Goal: Transaction & Acquisition: Purchase product/service

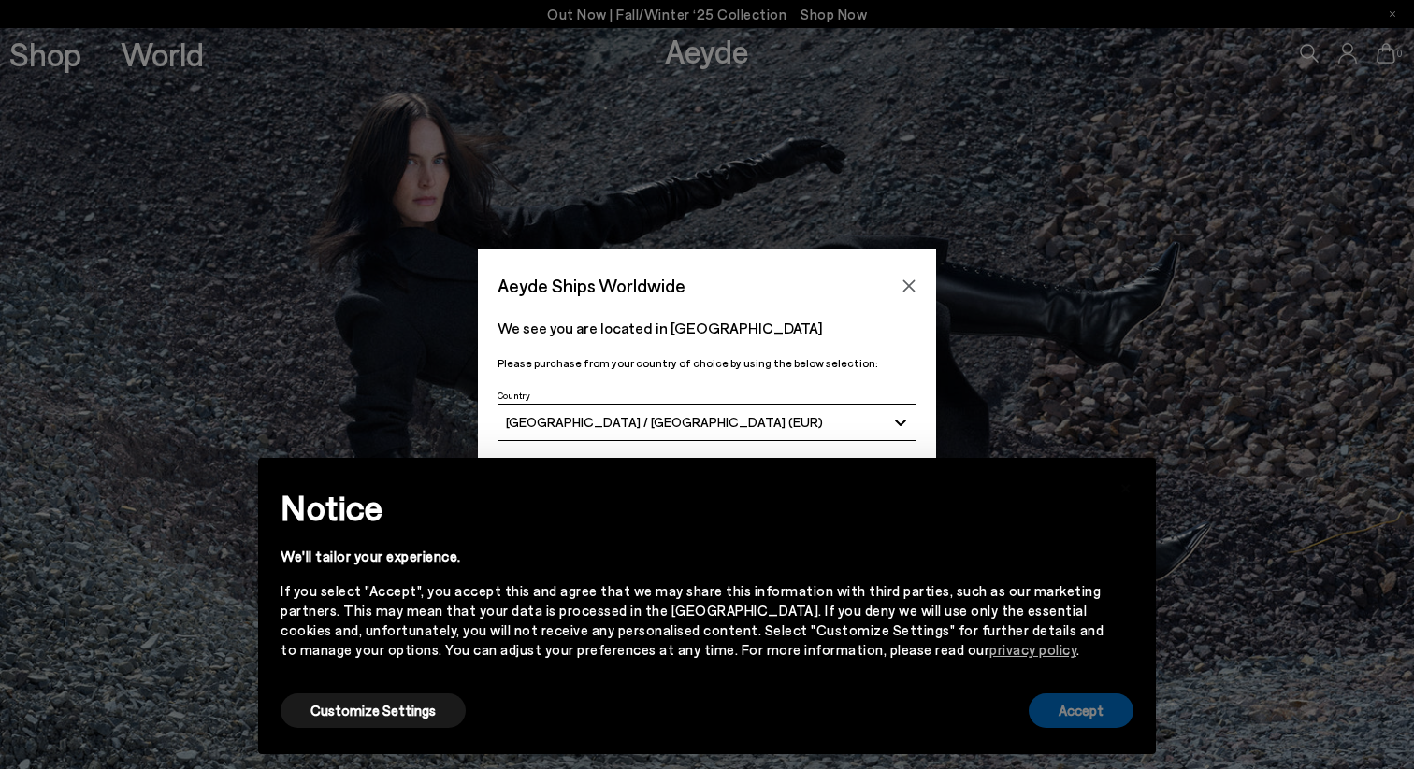
click at [1120, 723] on button "Accept" at bounding box center [1080, 711] width 105 height 35
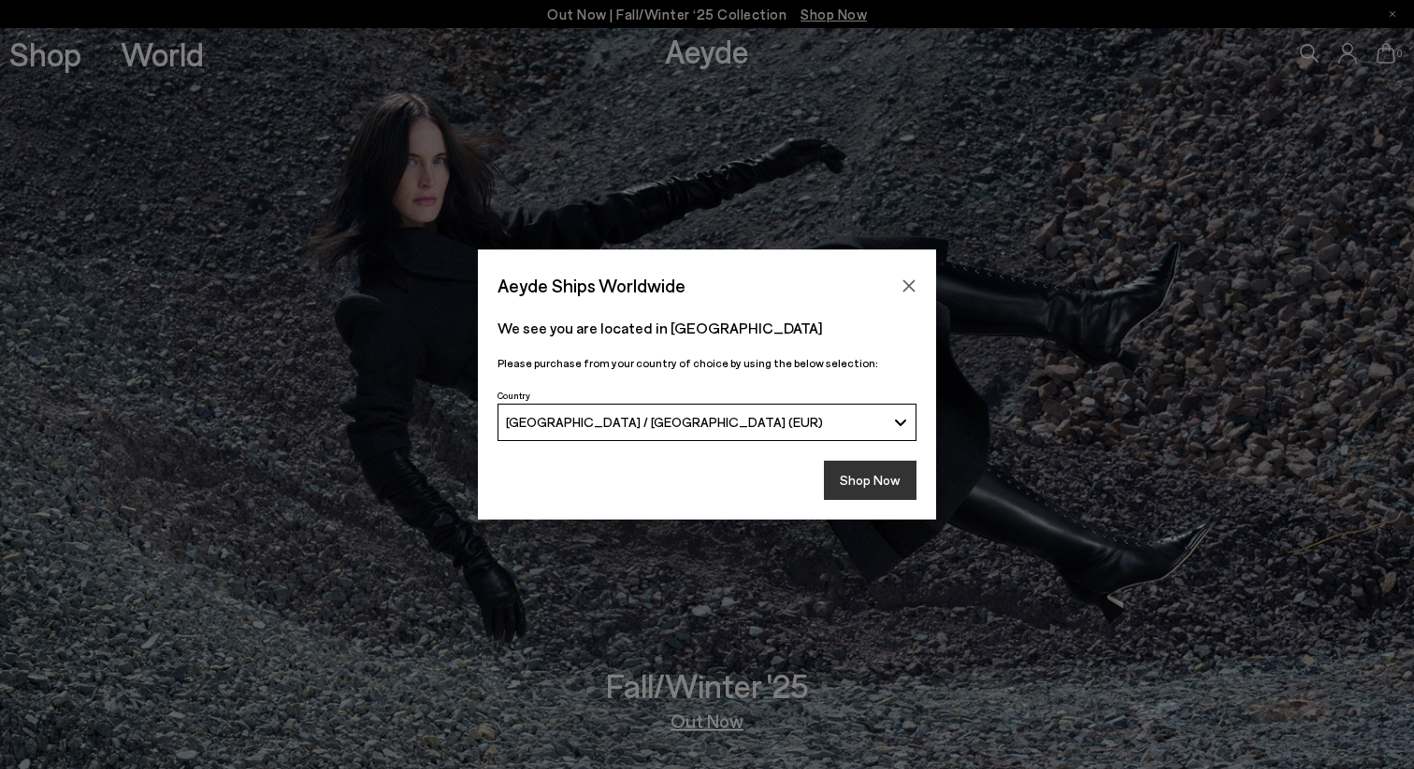
click at [877, 487] on button "Shop Now" at bounding box center [870, 480] width 93 height 39
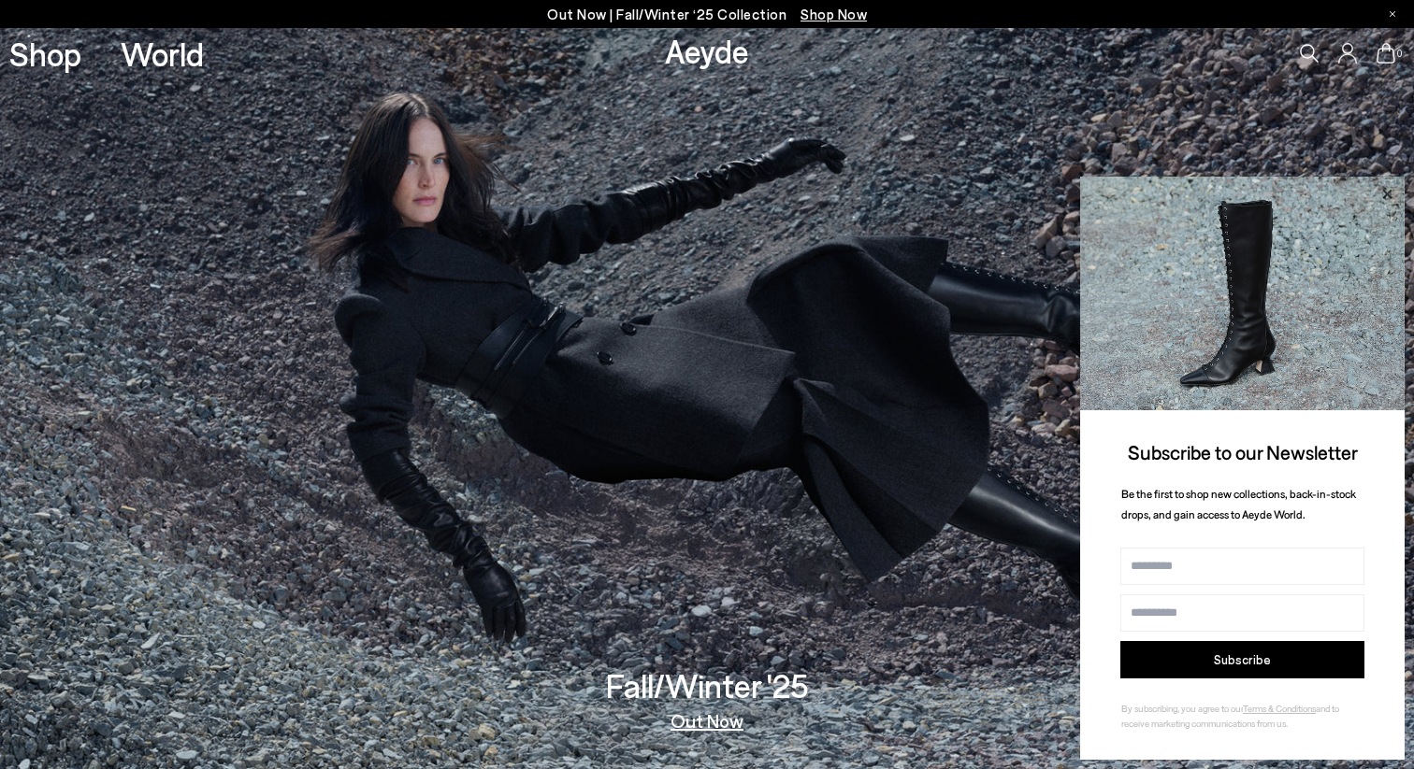
click at [1386, 194] on icon at bounding box center [1386, 193] width 9 height 9
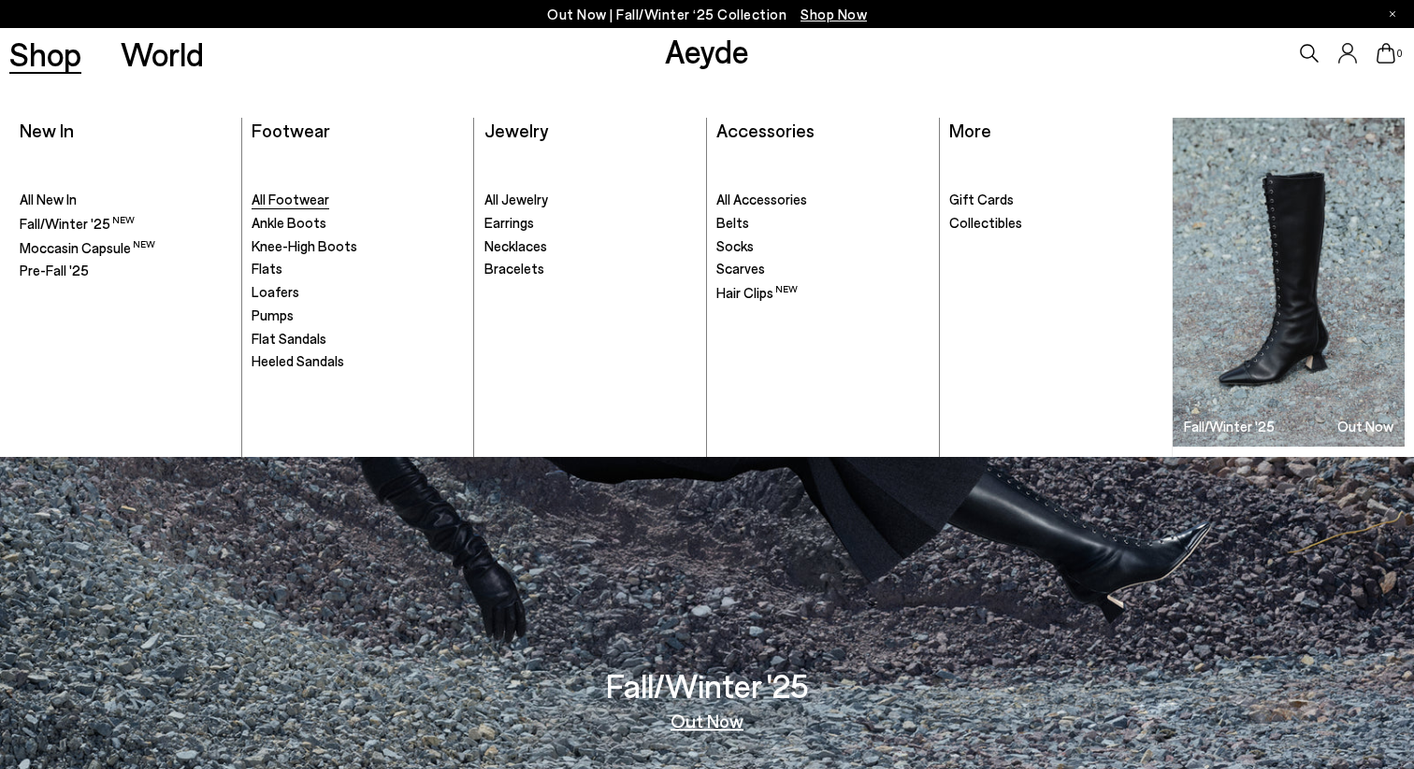
click at [304, 197] on span "All Footwear" at bounding box center [290, 199] width 78 height 17
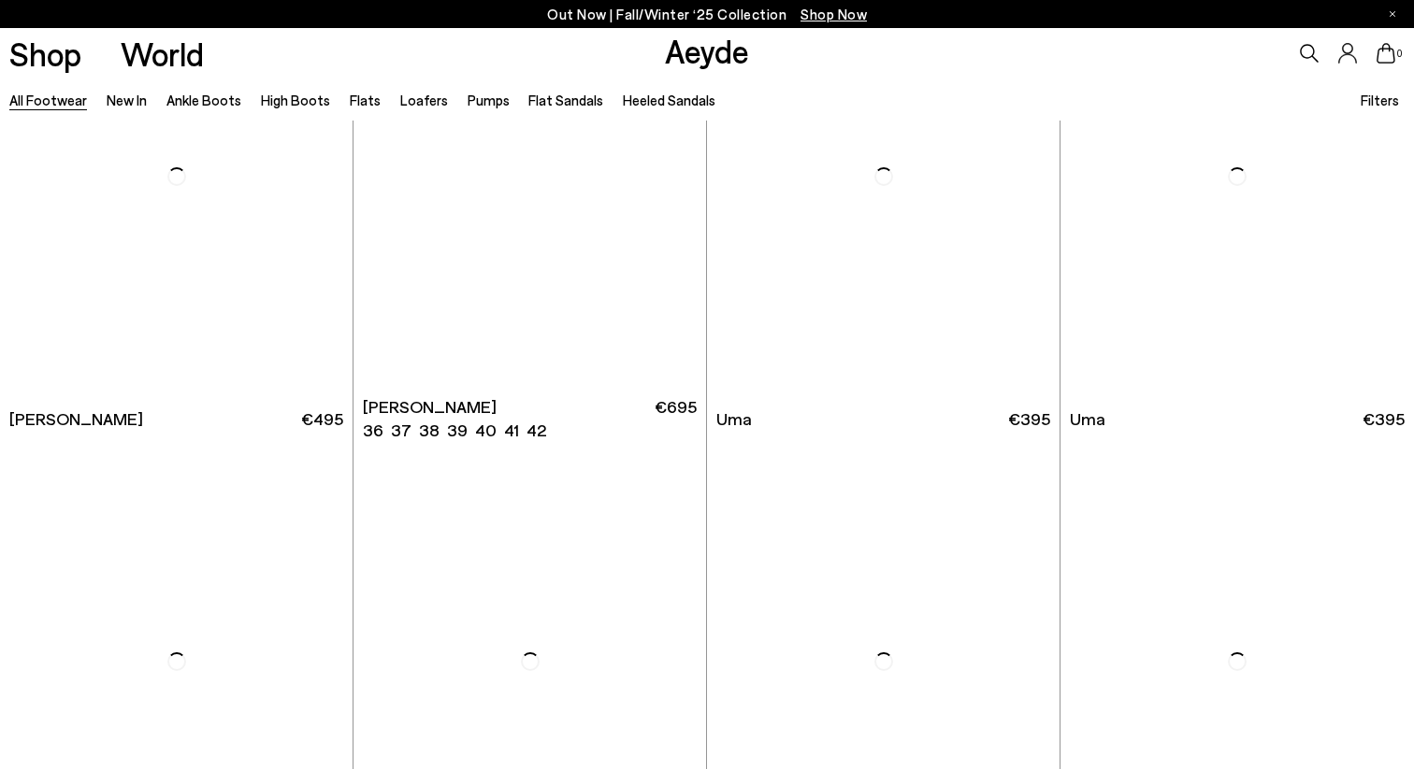
scroll to position [5019, 0]
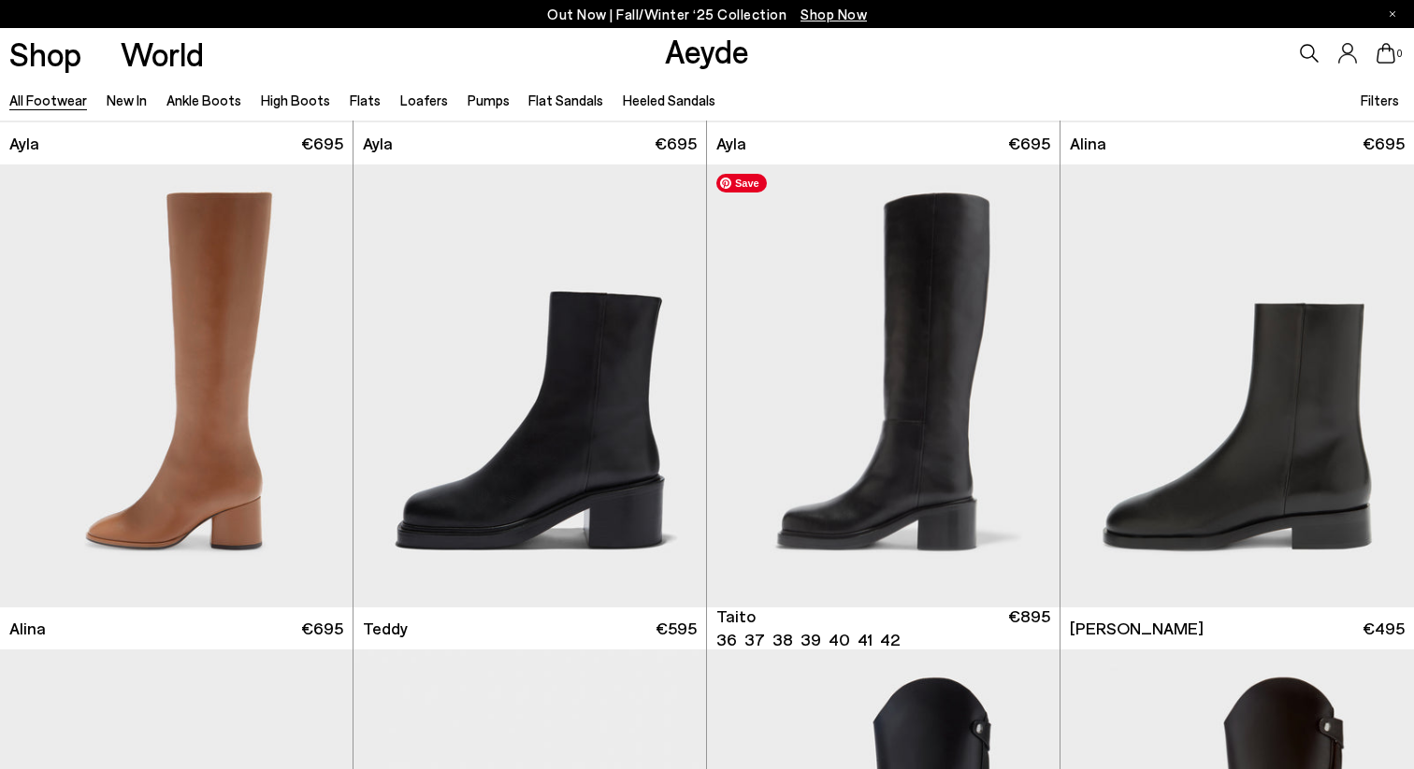
scroll to position [10639, 0]
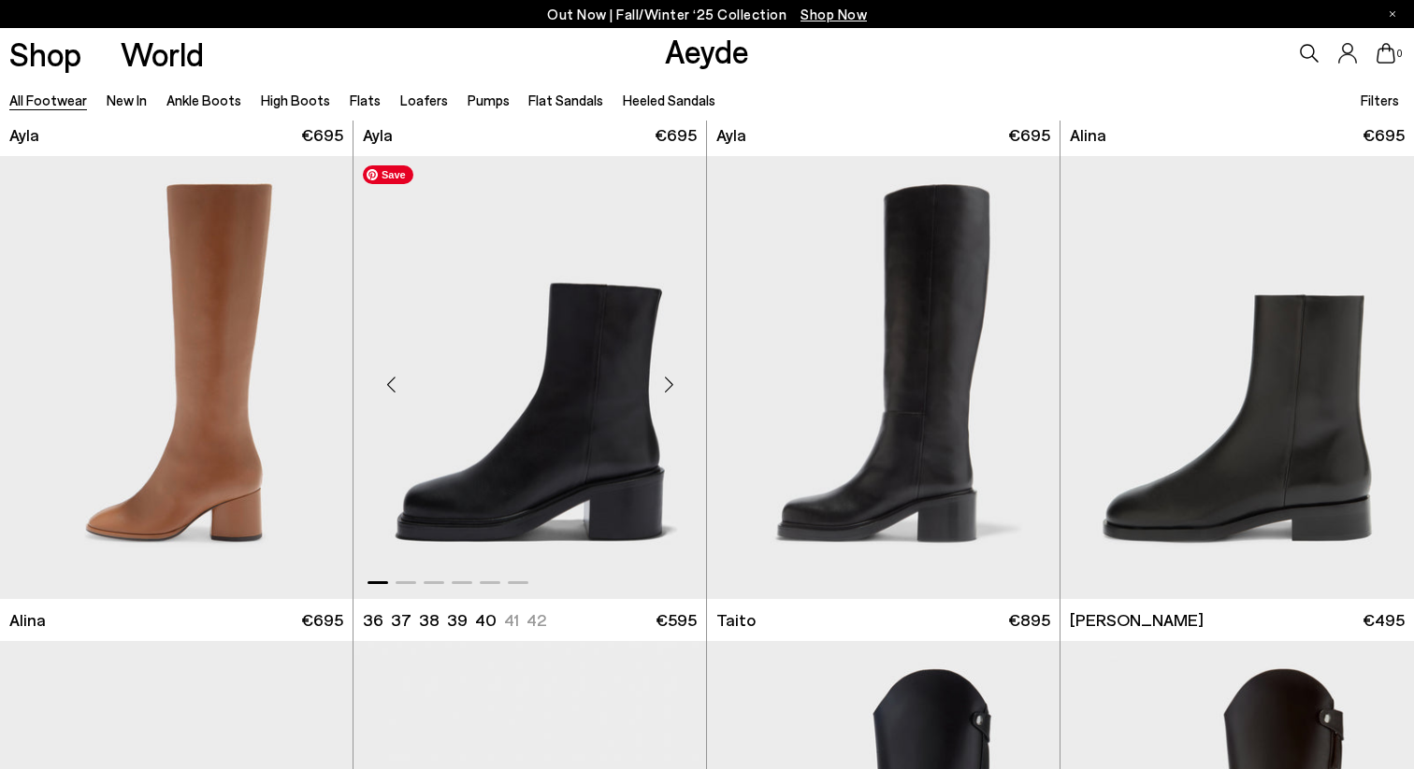
click at [588, 303] on img "1 / 6" at bounding box center [529, 377] width 352 height 443
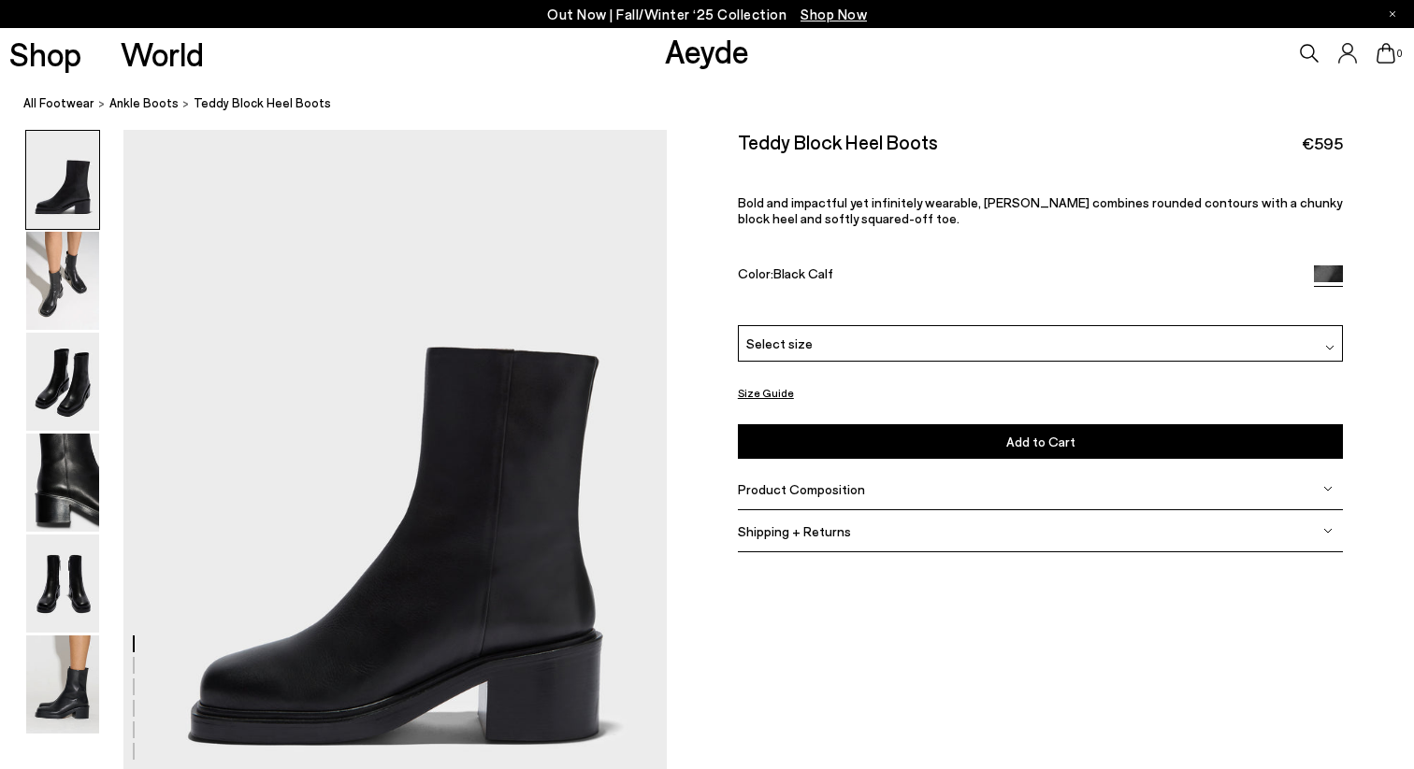
click at [963, 346] on div "Select size" at bounding box center [1041, 343] width 606 height 36
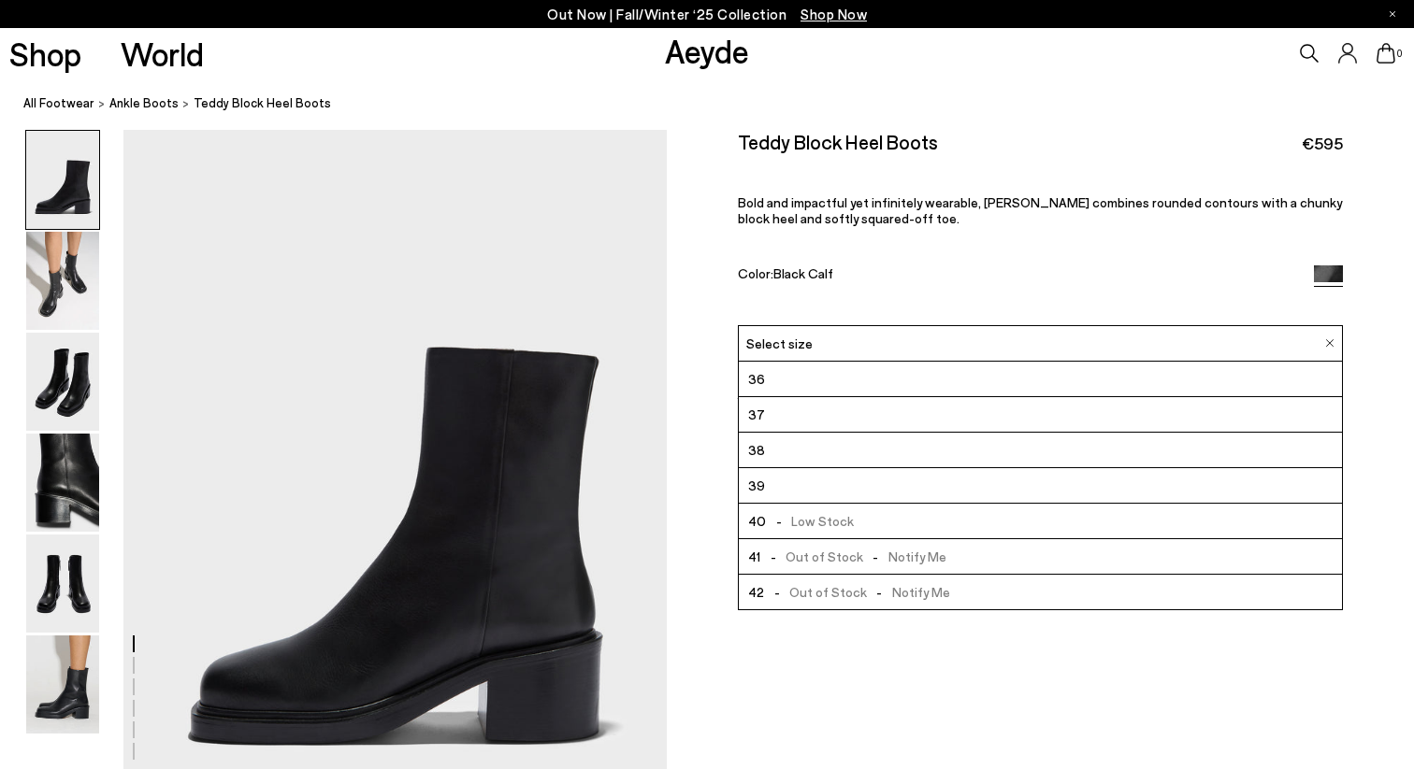
click at [928, 481] on li "39" at bounding box center [1041, 486] width 604 height 36
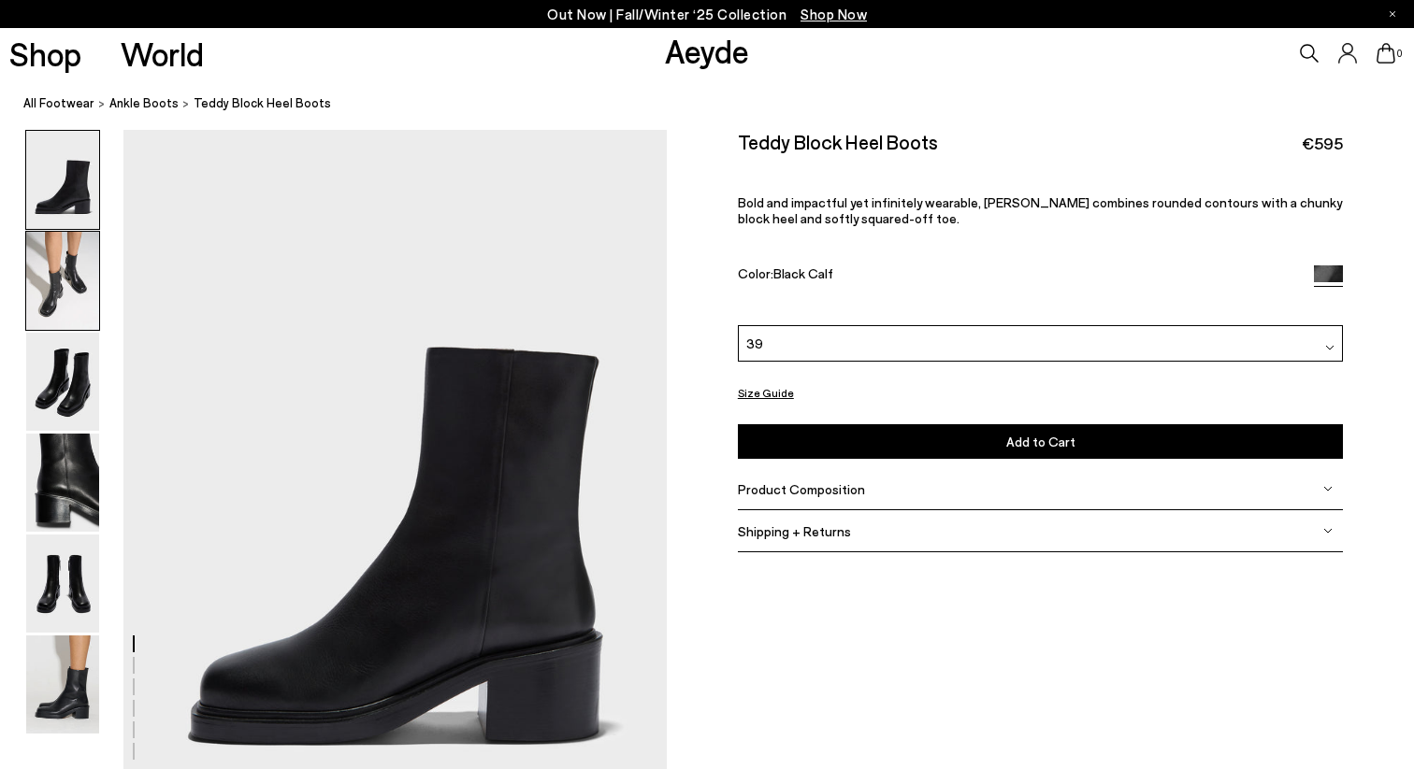
click at [76, 308] on img at bounding box center [62, 281] width 73 height 98
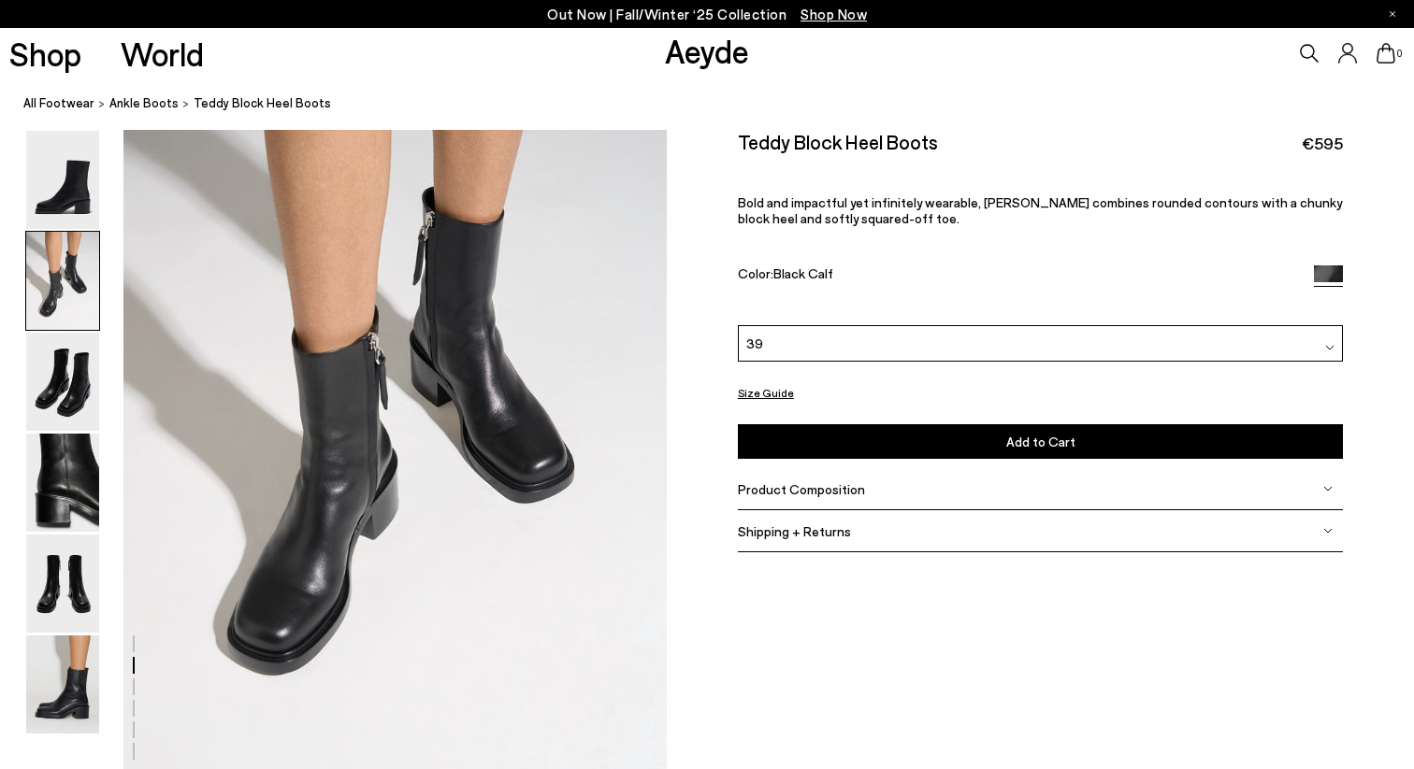
scroll to position [815, 0]
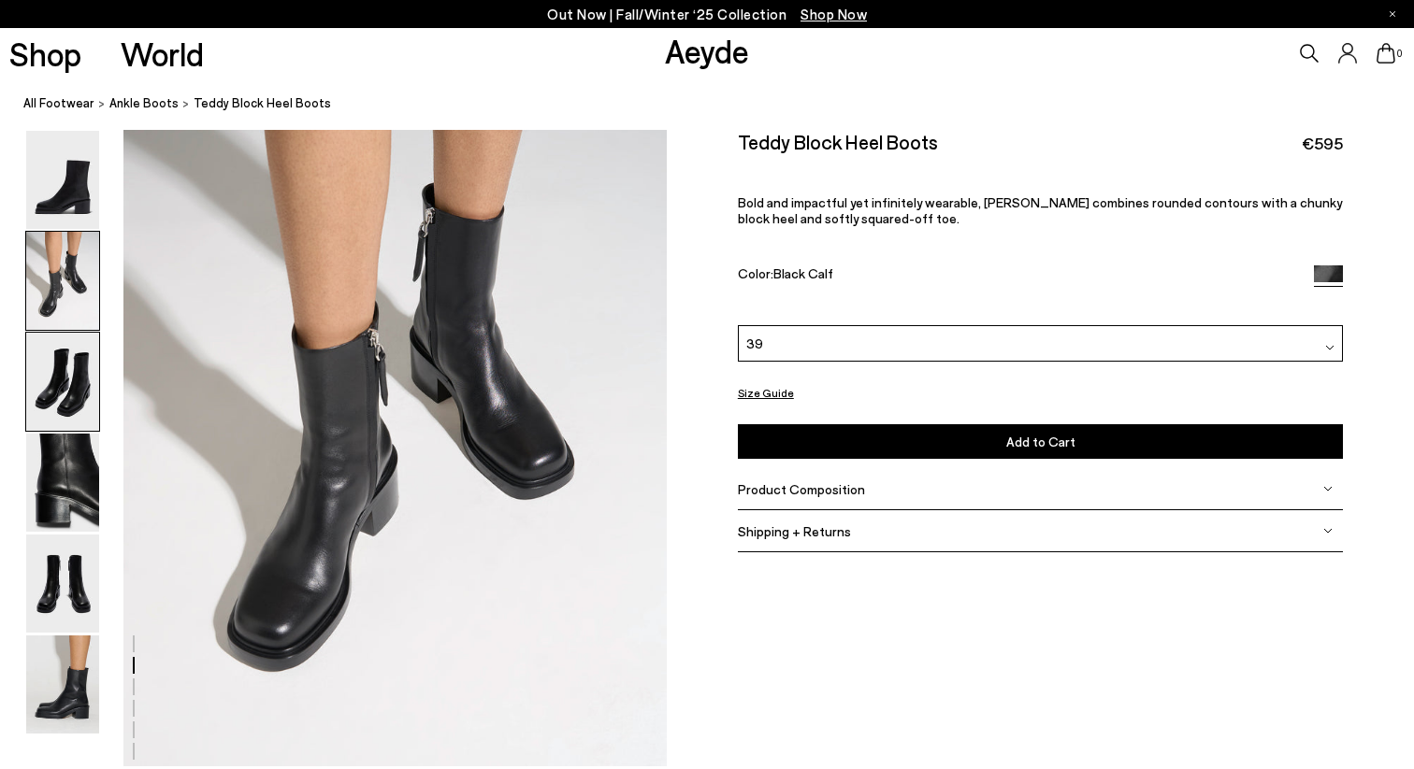
click at [80, 389] on img at bounding box center [62, 382] width 73 height 98
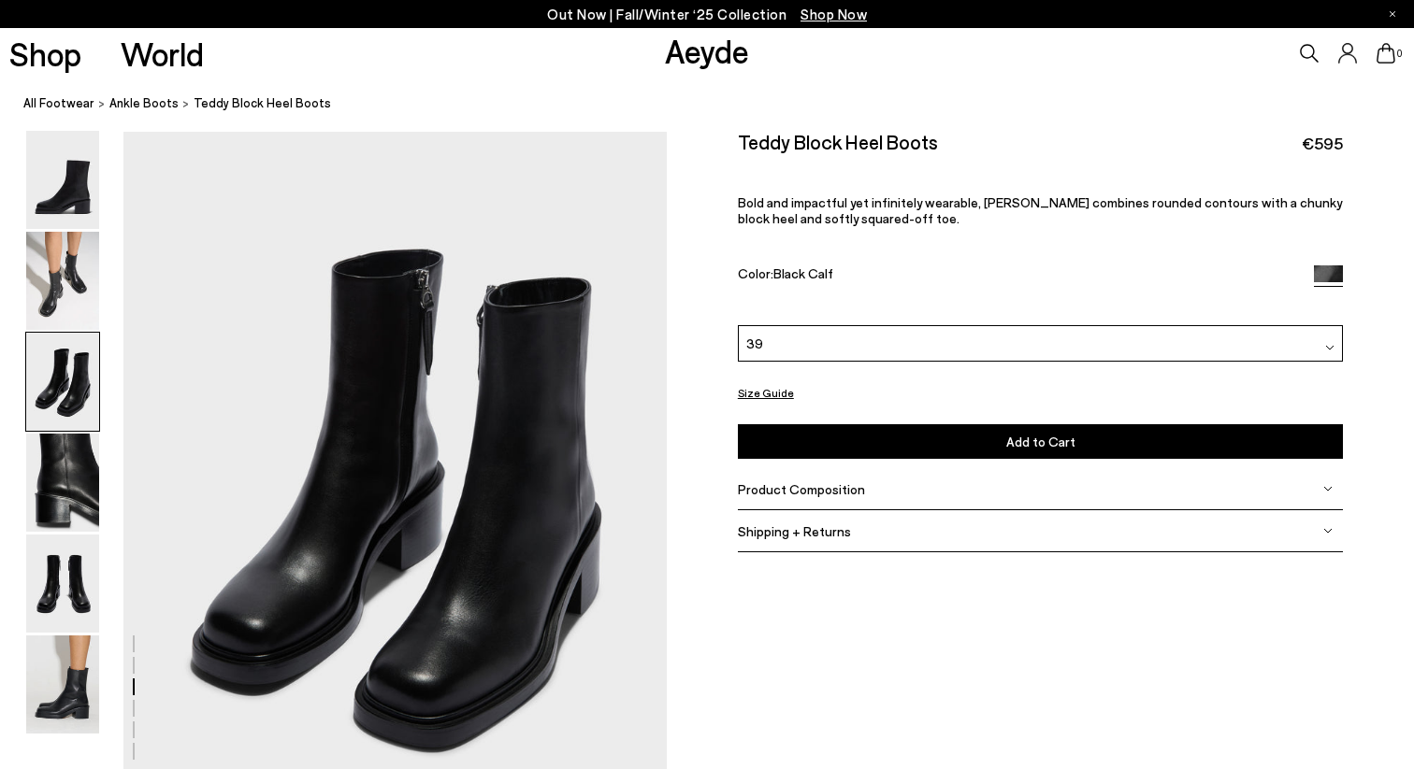
scroll to position [1457, 0]
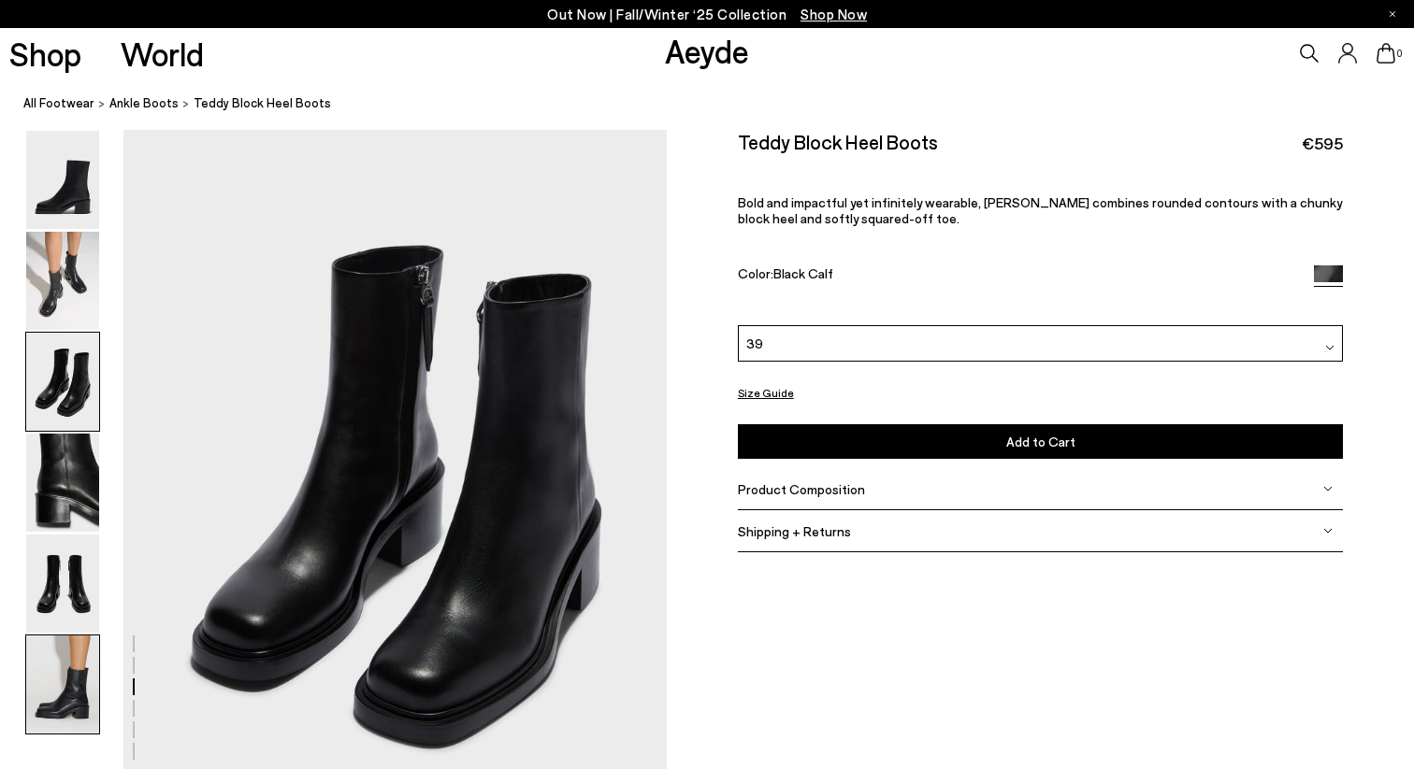
click at [48, 686] on img at bounding box center [62, 685] width 73 height 98
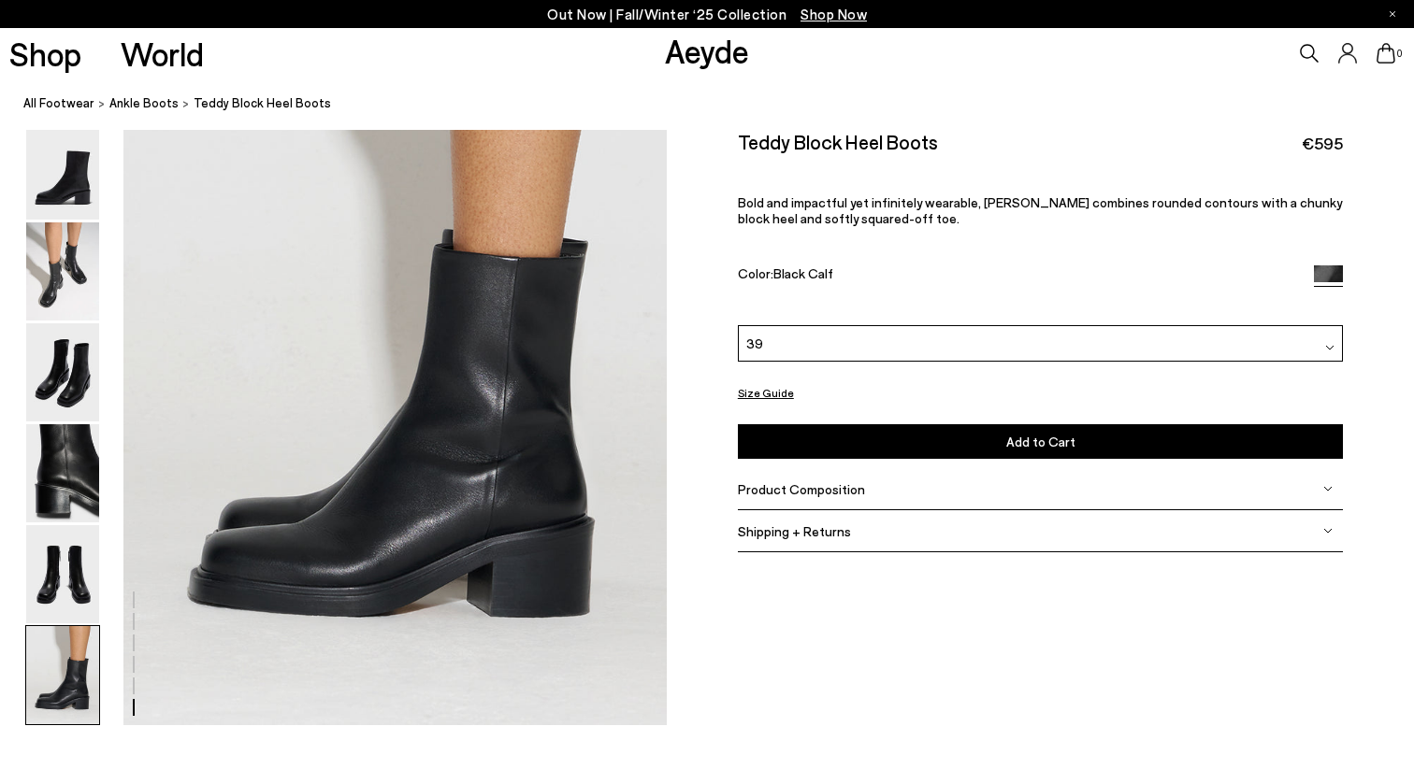
scroll to position [3767, 0]
click at [1355, 55] on icon at bounding box center [1347, 53] width 19 height 21
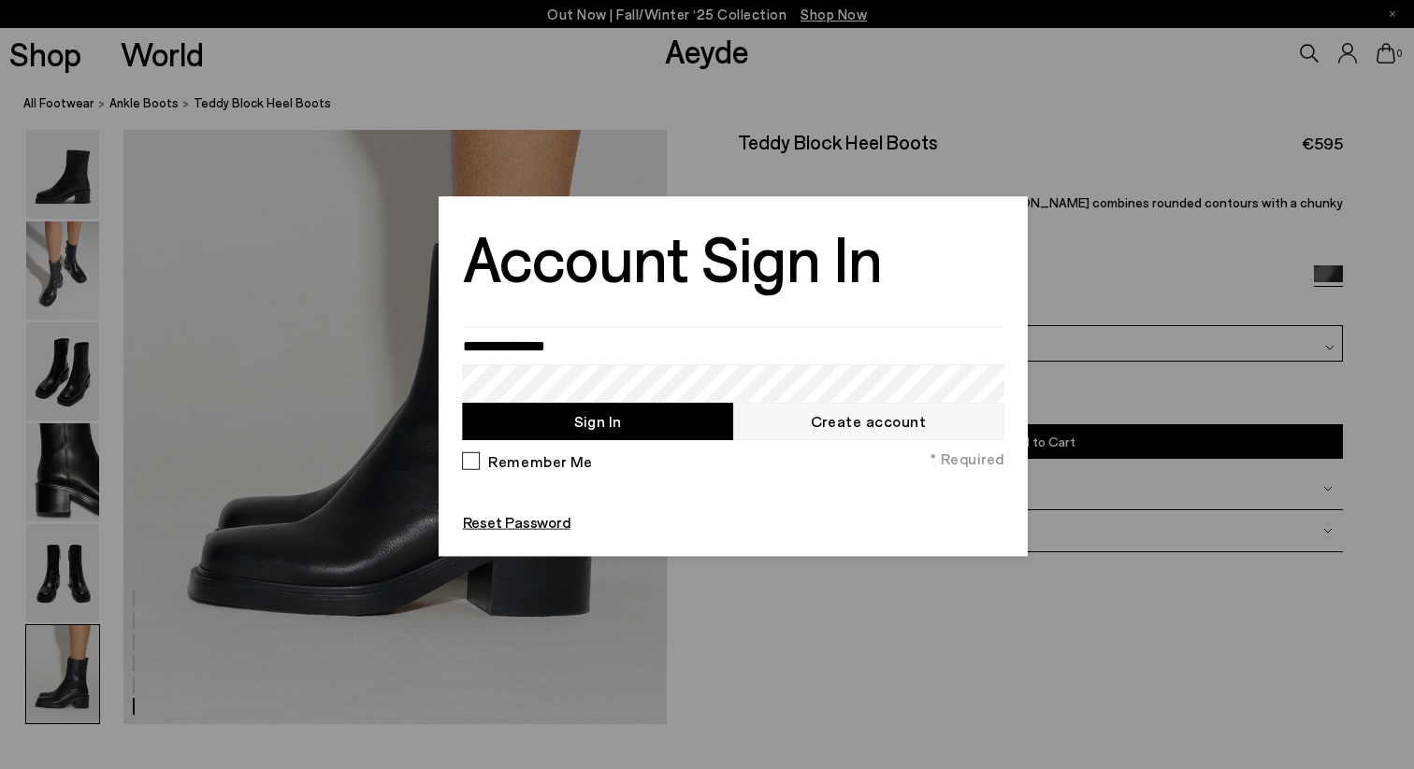
click at [693, 410] on button "Sign In" at bounding box center [598, 421] width 270 height 38
click at [678, 420] on button "Sign In" at bounding box center [598, 421] width 270 height 38
click at [616, 344] on input "email" at bounding box center [733, 345] width 541 height 38
type input "**********"
click at [539, 521] on link "Reset Password" at bounding box center [517, 522] width 108 height 19
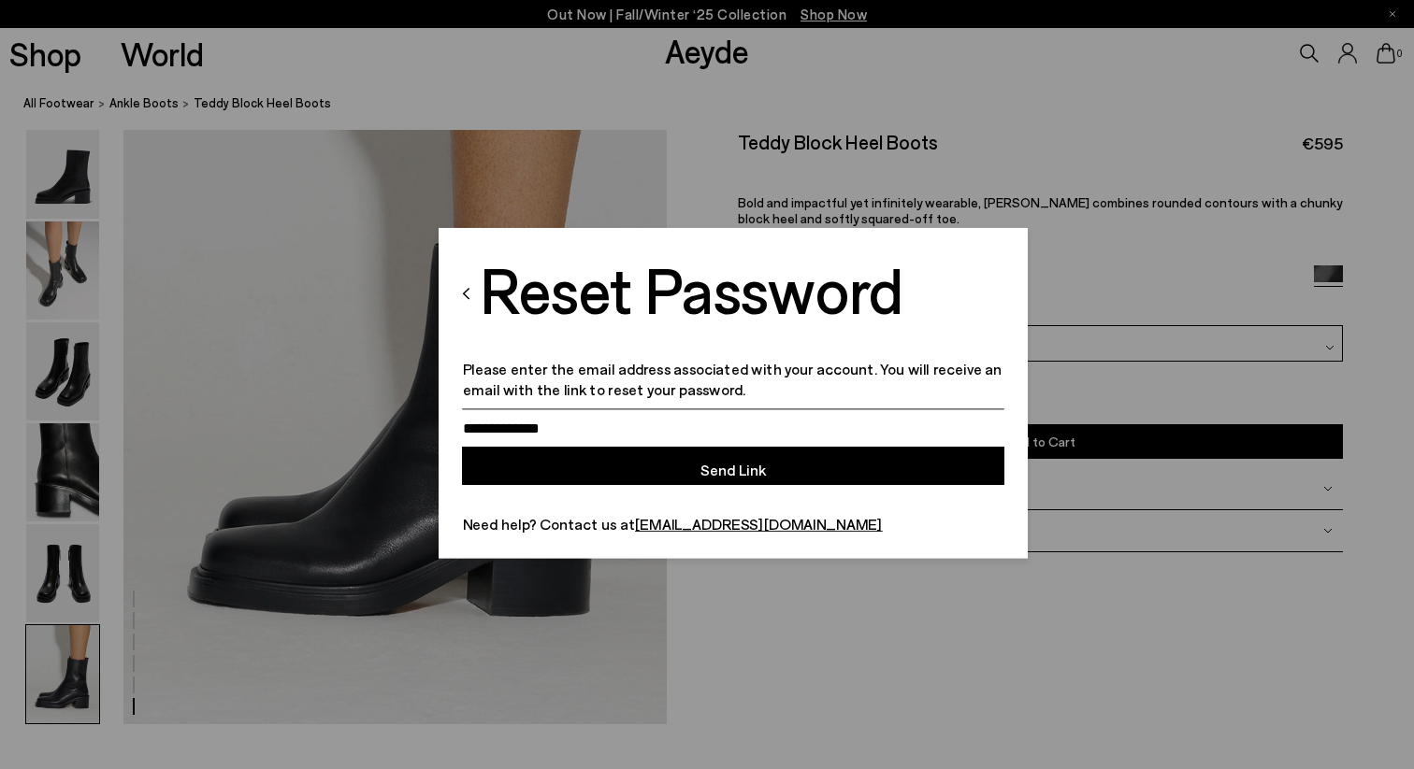
click at [562, 432] on input "email" at bounding box center [733, 428] width 541 height 38
type input "**********"
click at [684, 472] on button "Send Link" at bounding box center [733, 465] width 541 height 38
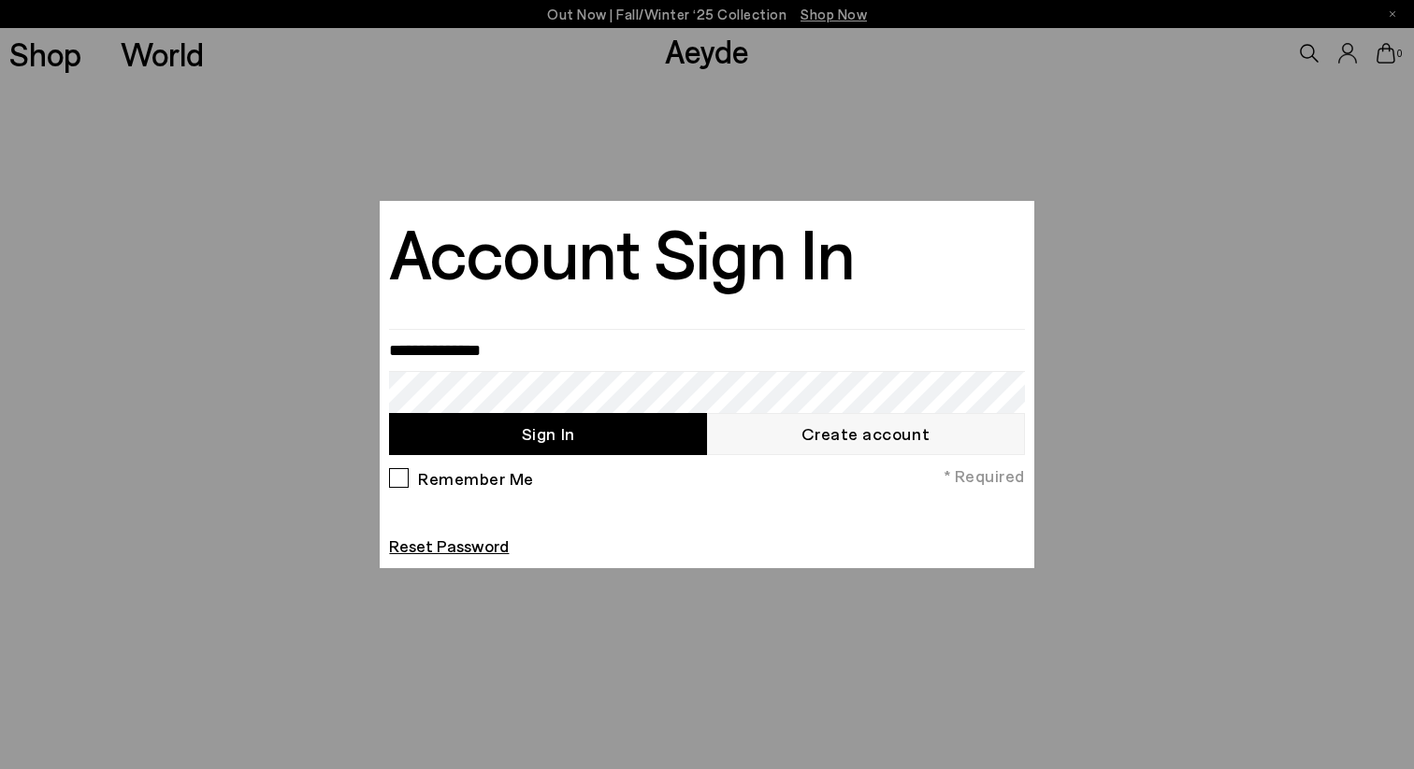
click at [808, 429] on link "Create account" at bounding box center [866, 434] width 318 height 42
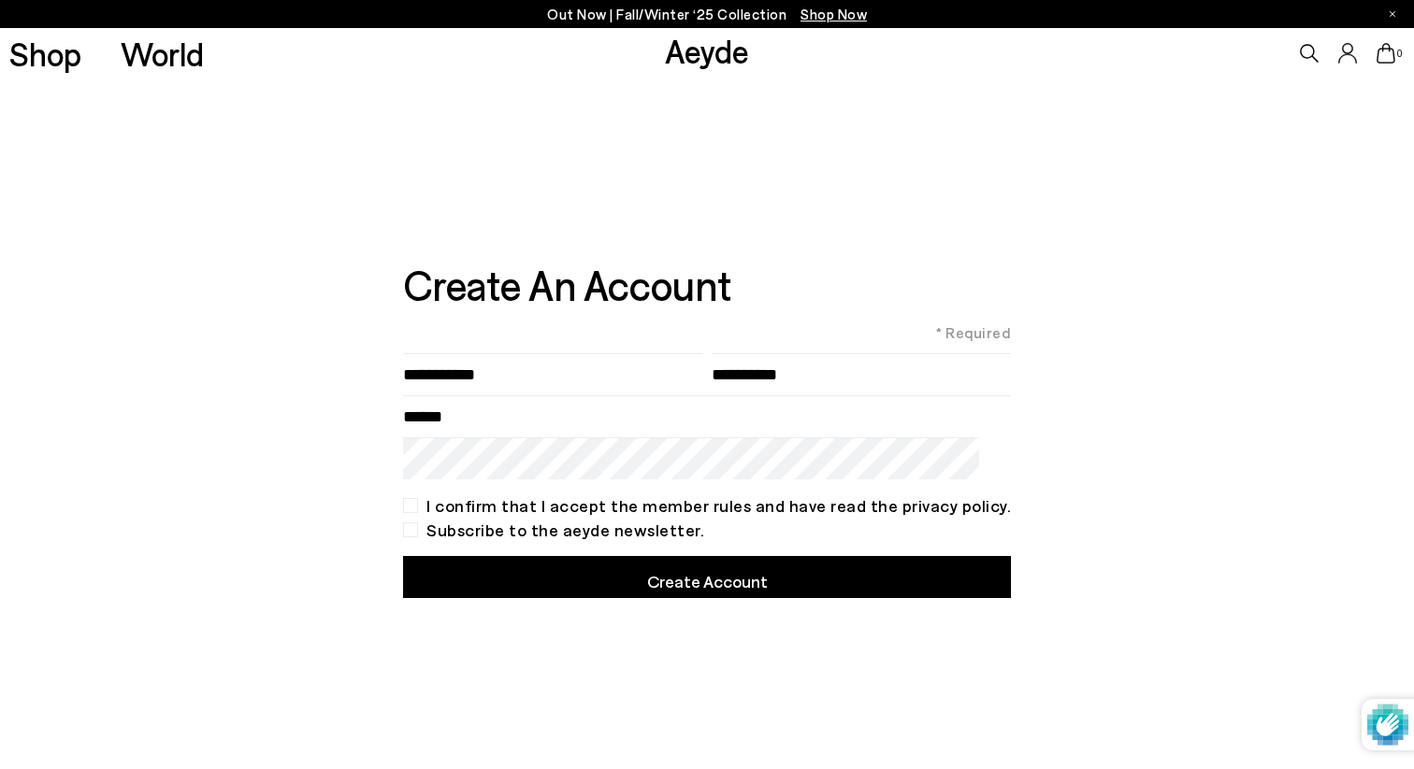
click at [509, 373] on input"] "text" at bounding box center [552, 374] width 299 height 42
type input"] "***"
type input"] "*****"
type input "**********"
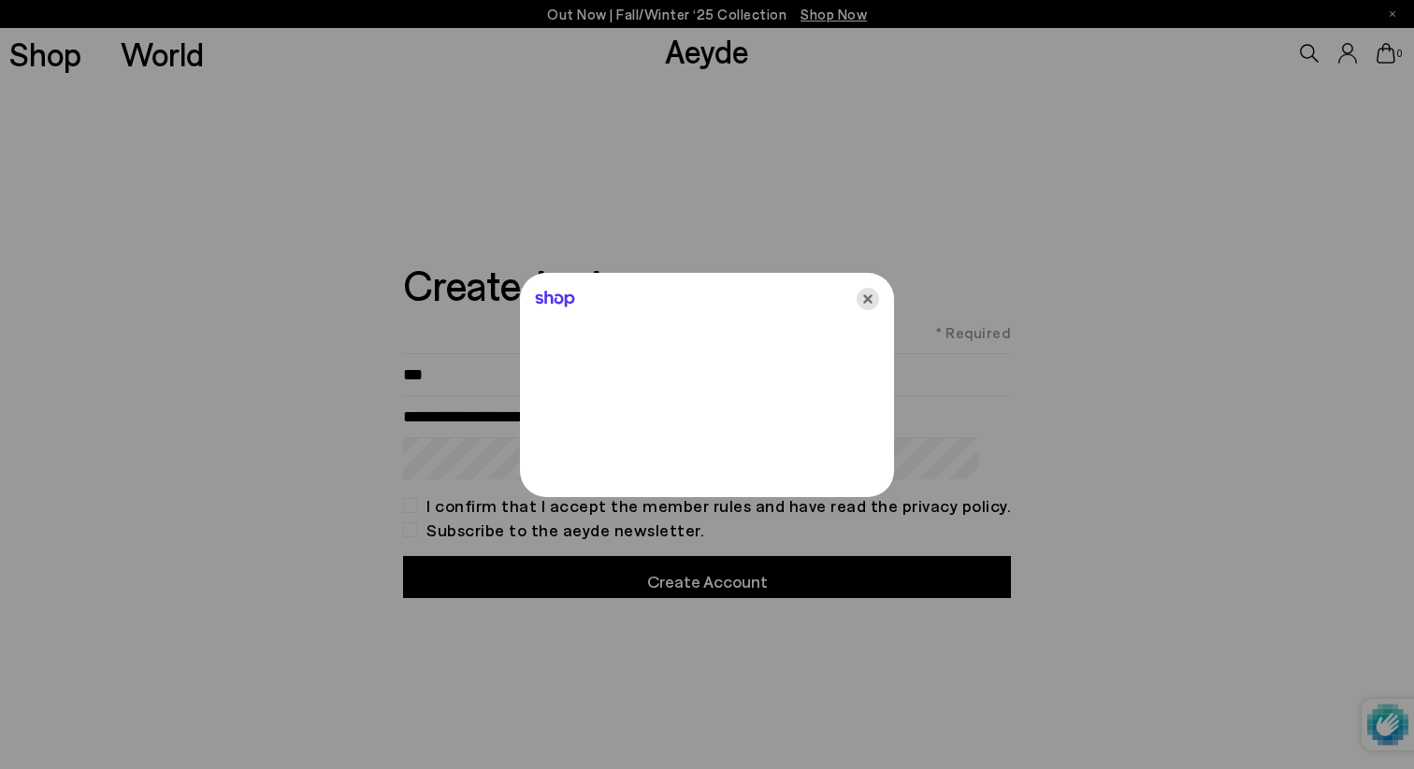
click at [868, 298] on icon "Close" at bounding box center [867, 299] width 22 height 22
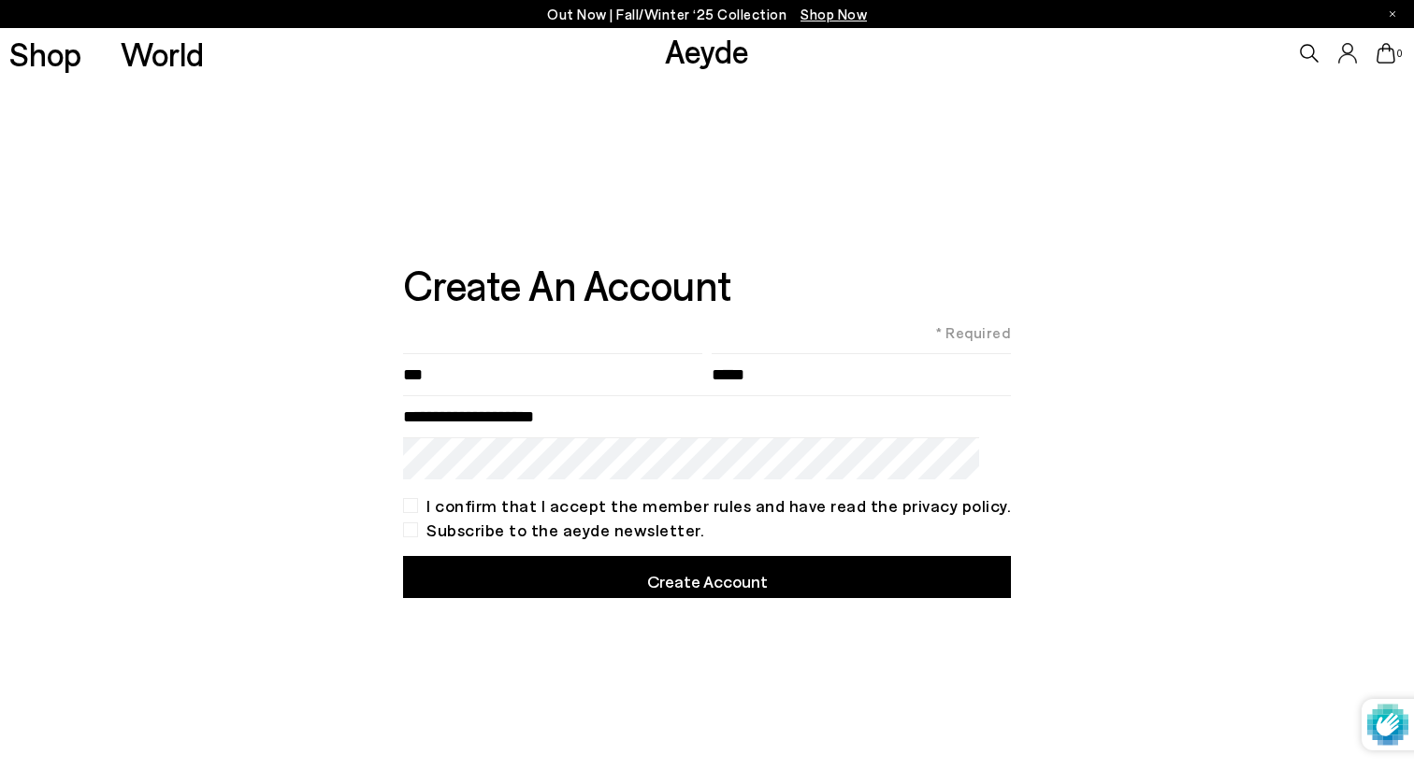
click at [429, 504] on div "I confirm that I accept the member rules and have read the privacy policy." at bounding box center [707, 505] width 608 height 15
click at [428, 530] on div "Subscribe to the aeyde newsletter." at bounding box center [707, 530] width 608 height 15
click at [483, 567] on button "Create Account" at bounding box center [707, 577] width 608 height 42
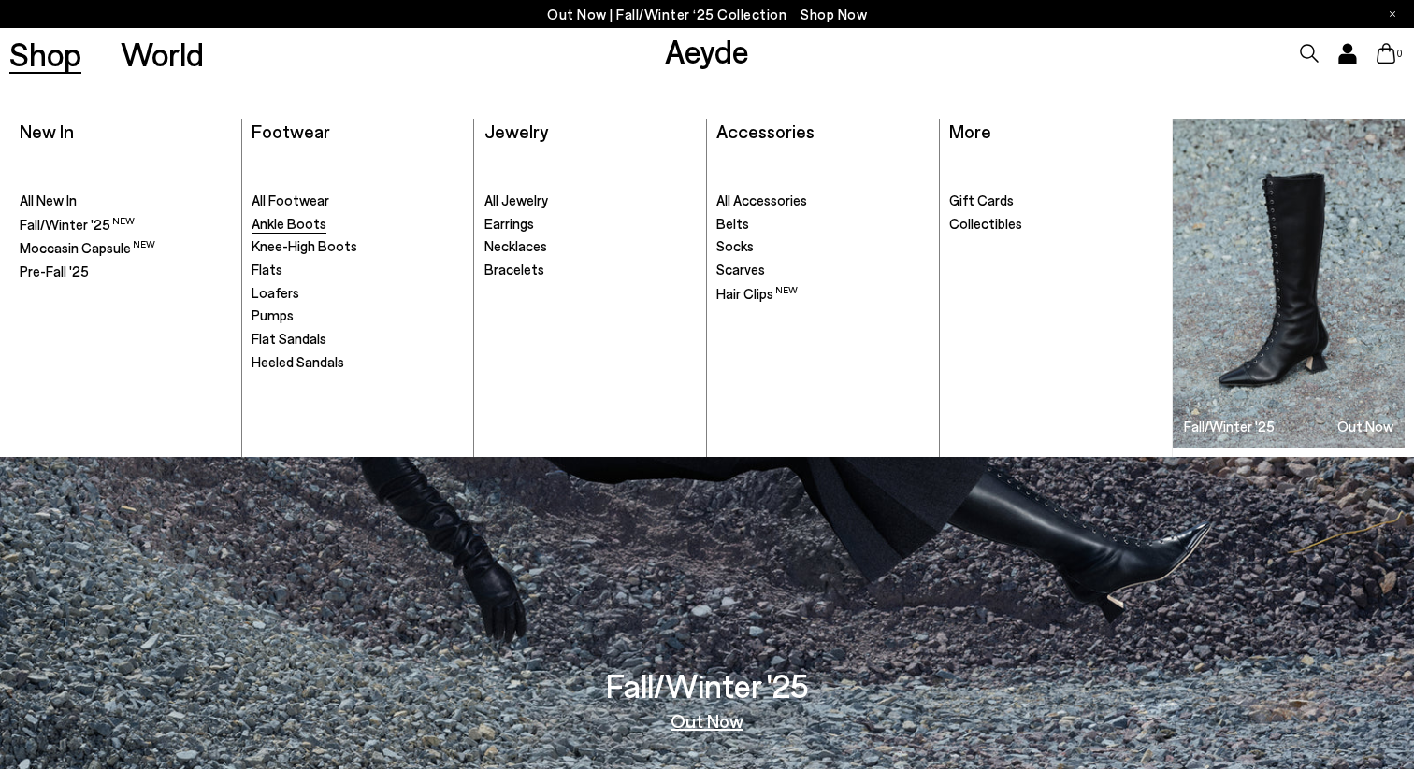
click at [307, 215] on span "Ankle Boots" at bounding box center [288, 223] width 75 height 17
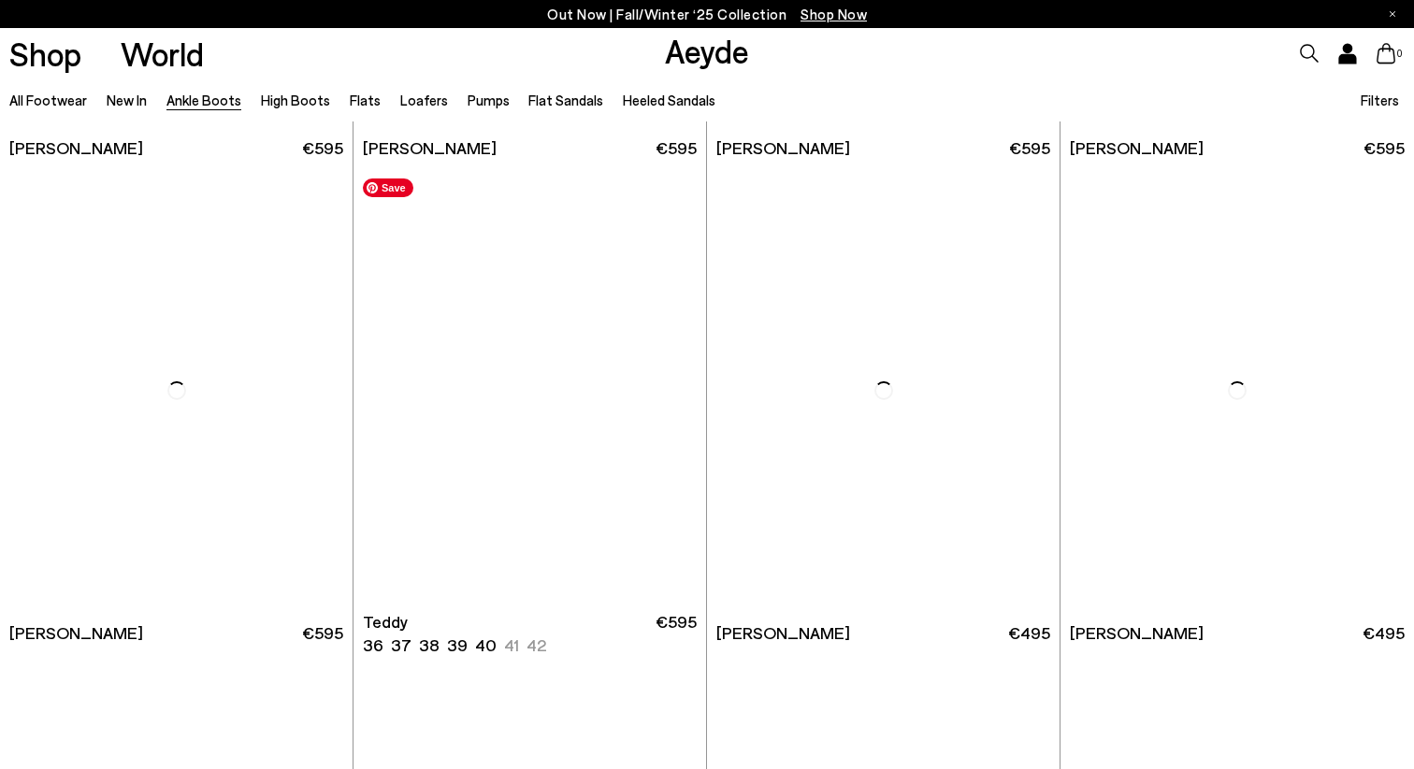
scroll to position [6293, 0]
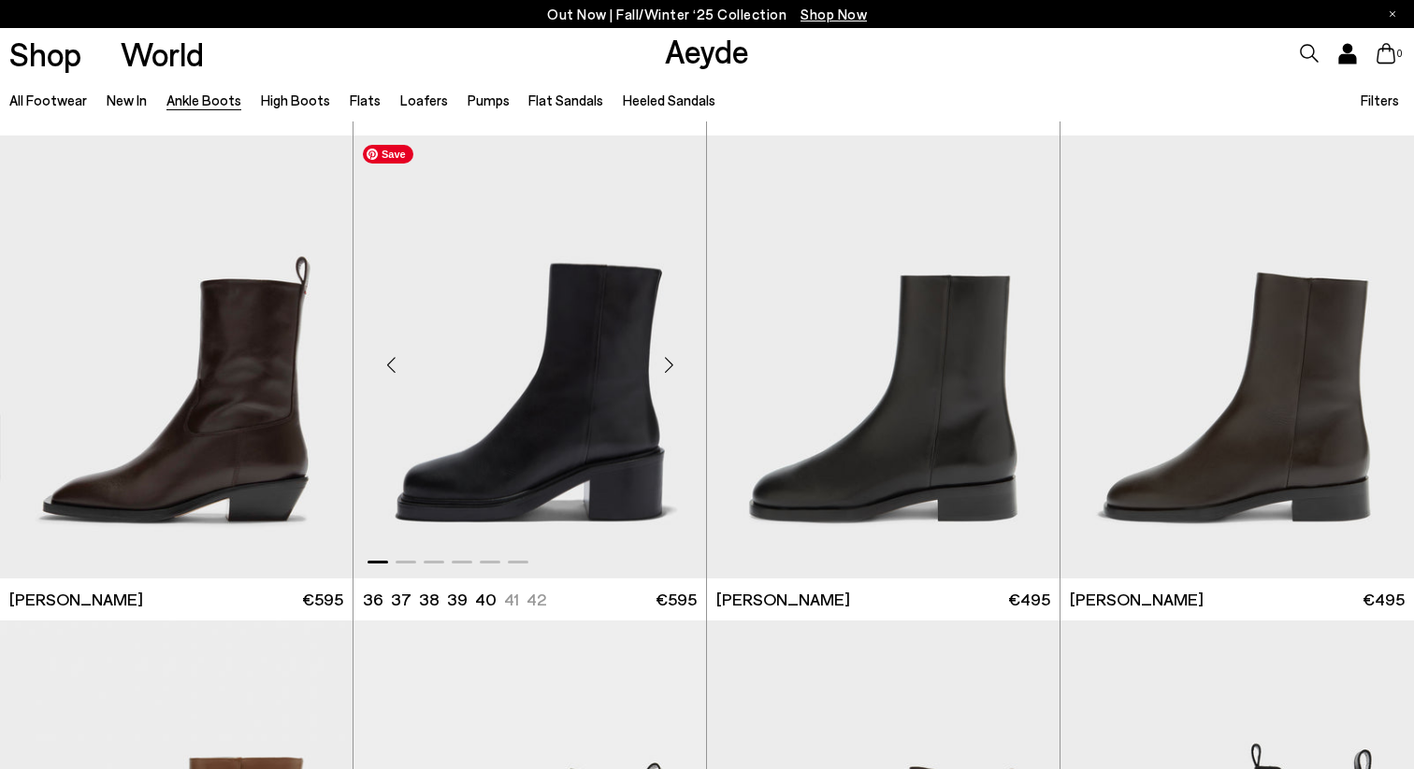
click at [446, 362] on img "1 / 6" at bounding box center [529, 357] width 352 height 443
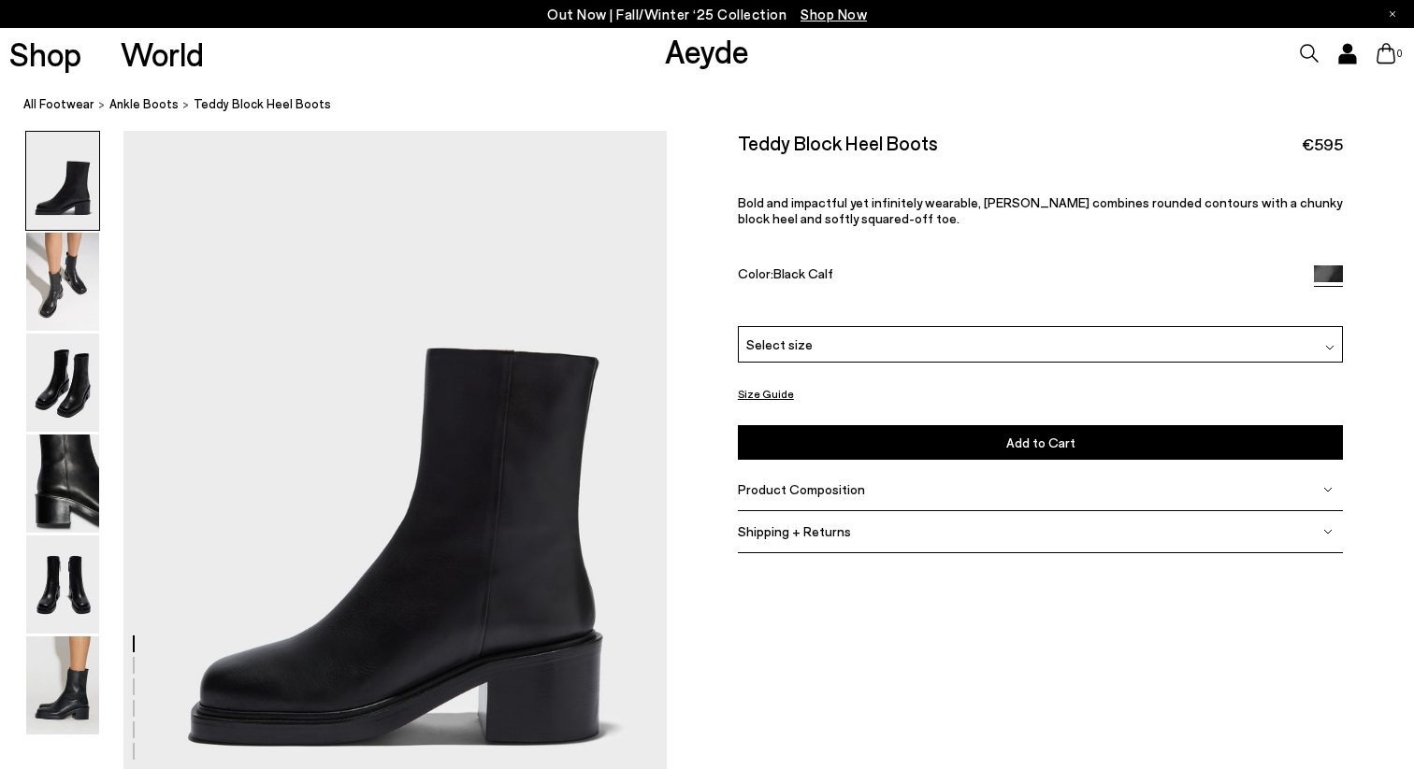
click at [1041, 338] on div "Select size" at bounding box center [1041, 344] width 606 height 36
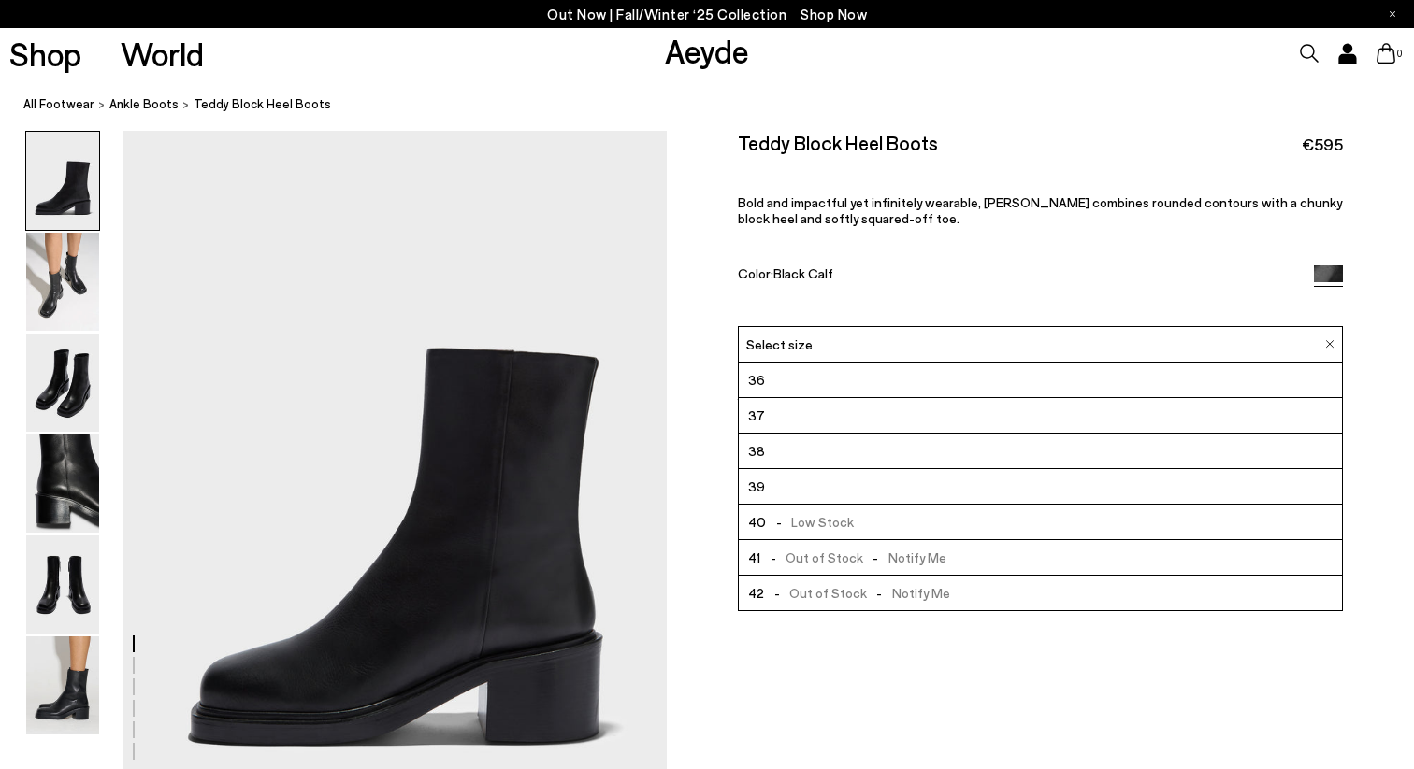
click at [916, 476] on li "39" at bounding box center [1041, 487] width 604 height 36
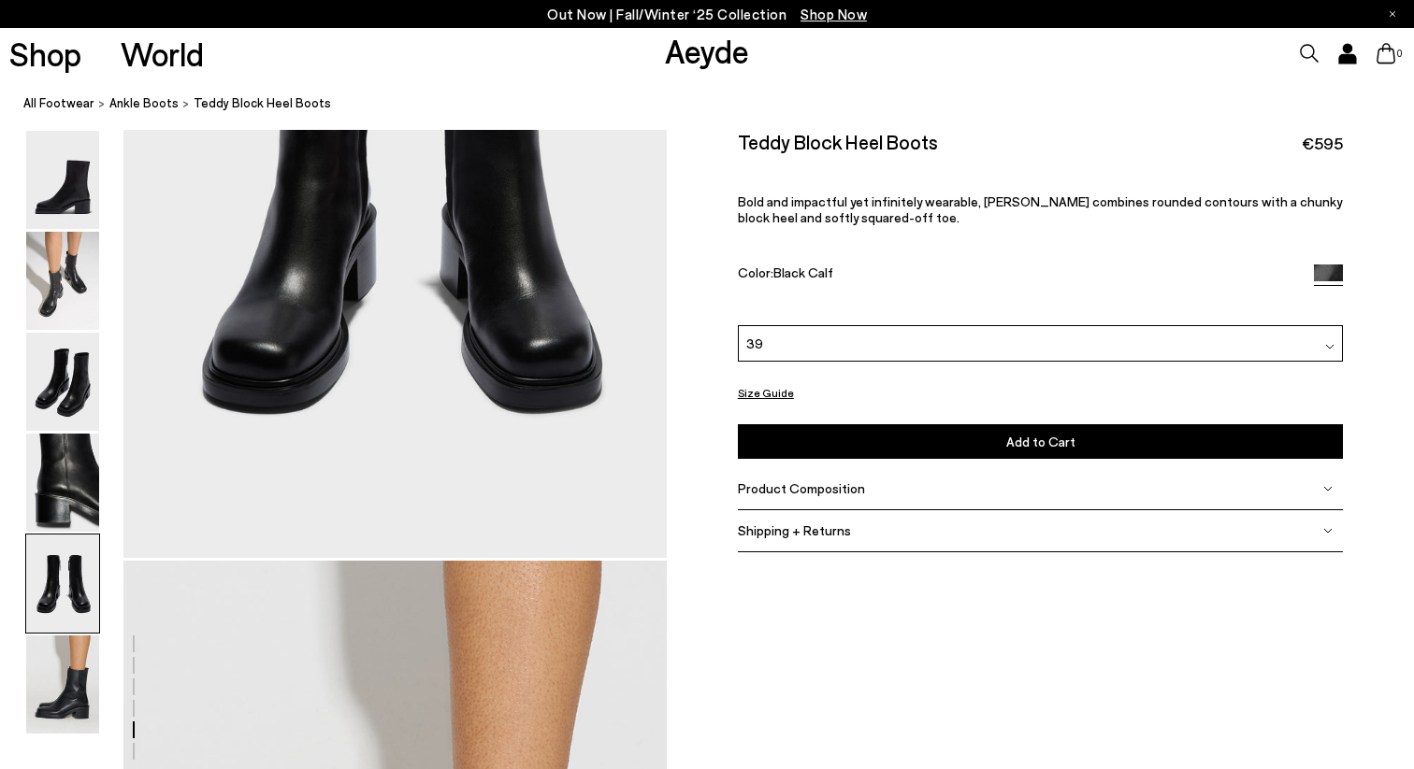
scroll to position [3207, 0]
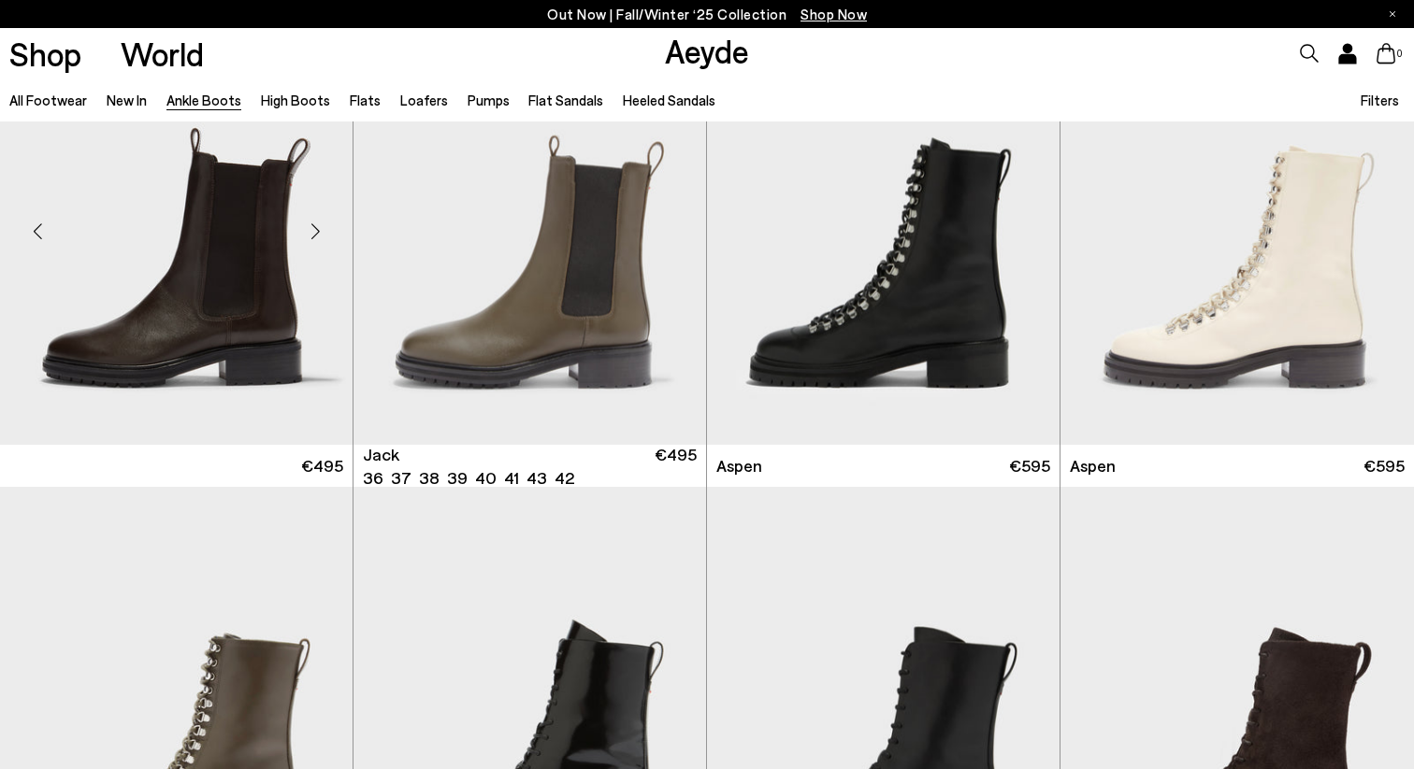
scroll to position [7387, 0]
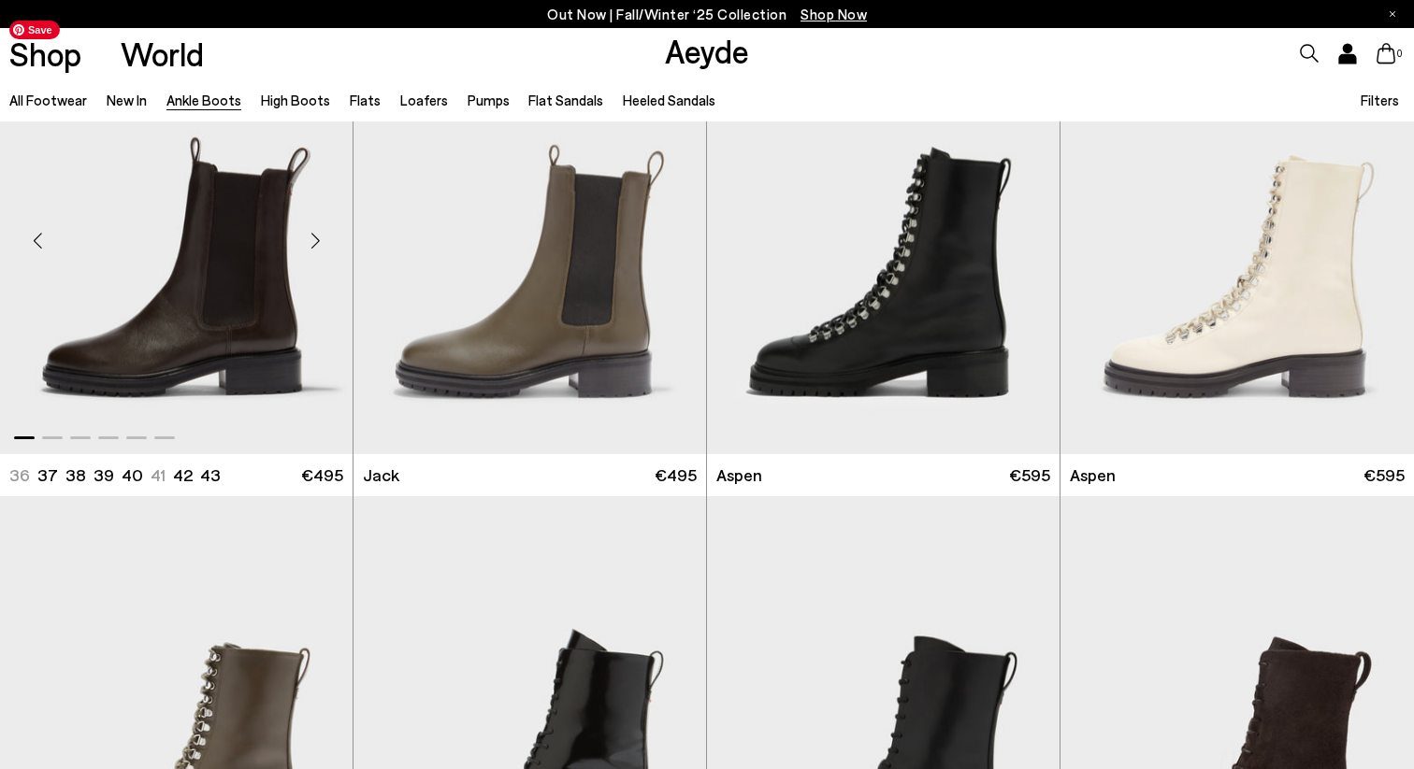
click at [182, 325] on img "1 / 6" at bounding box center [176, 232] width 352 height 443
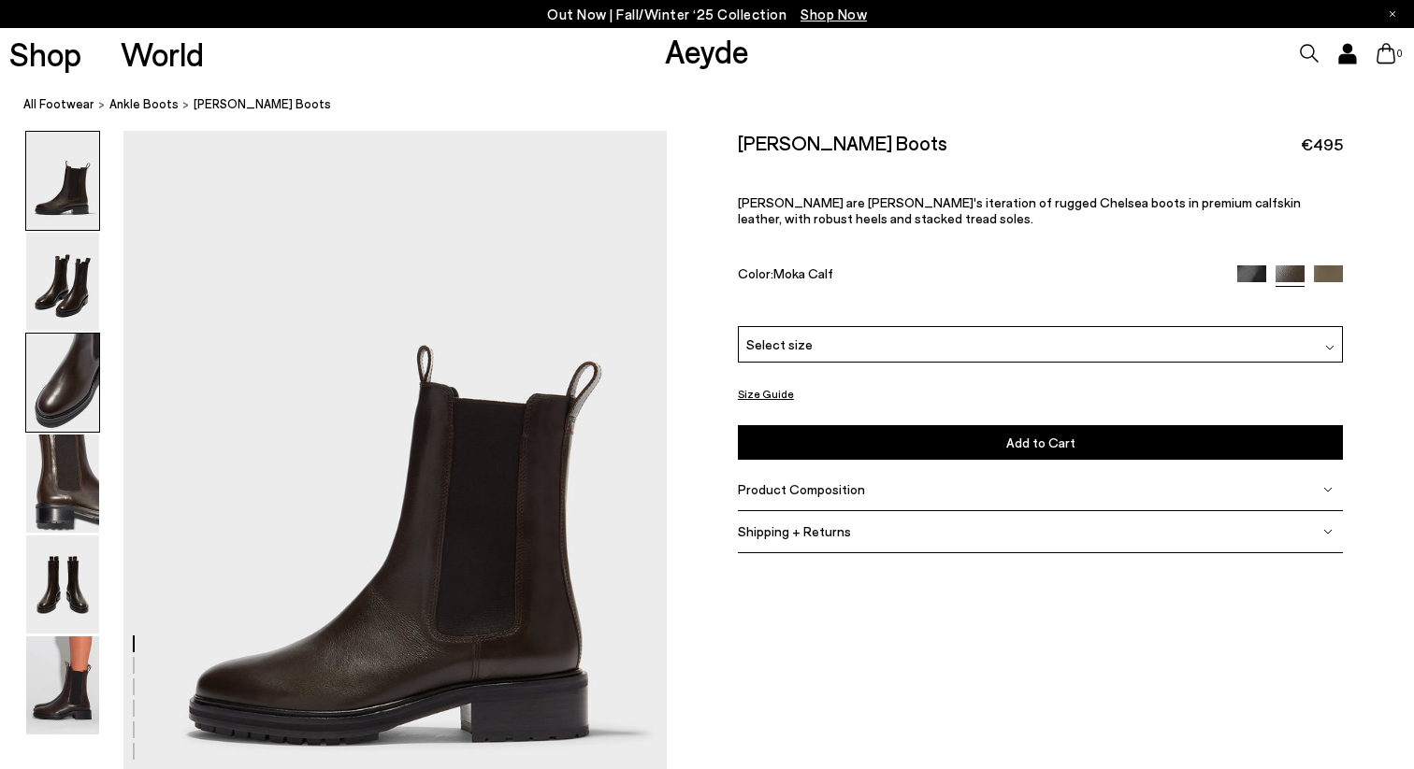
click at [44, 409] on img at bounding box center [62, 383] width 73 height 98
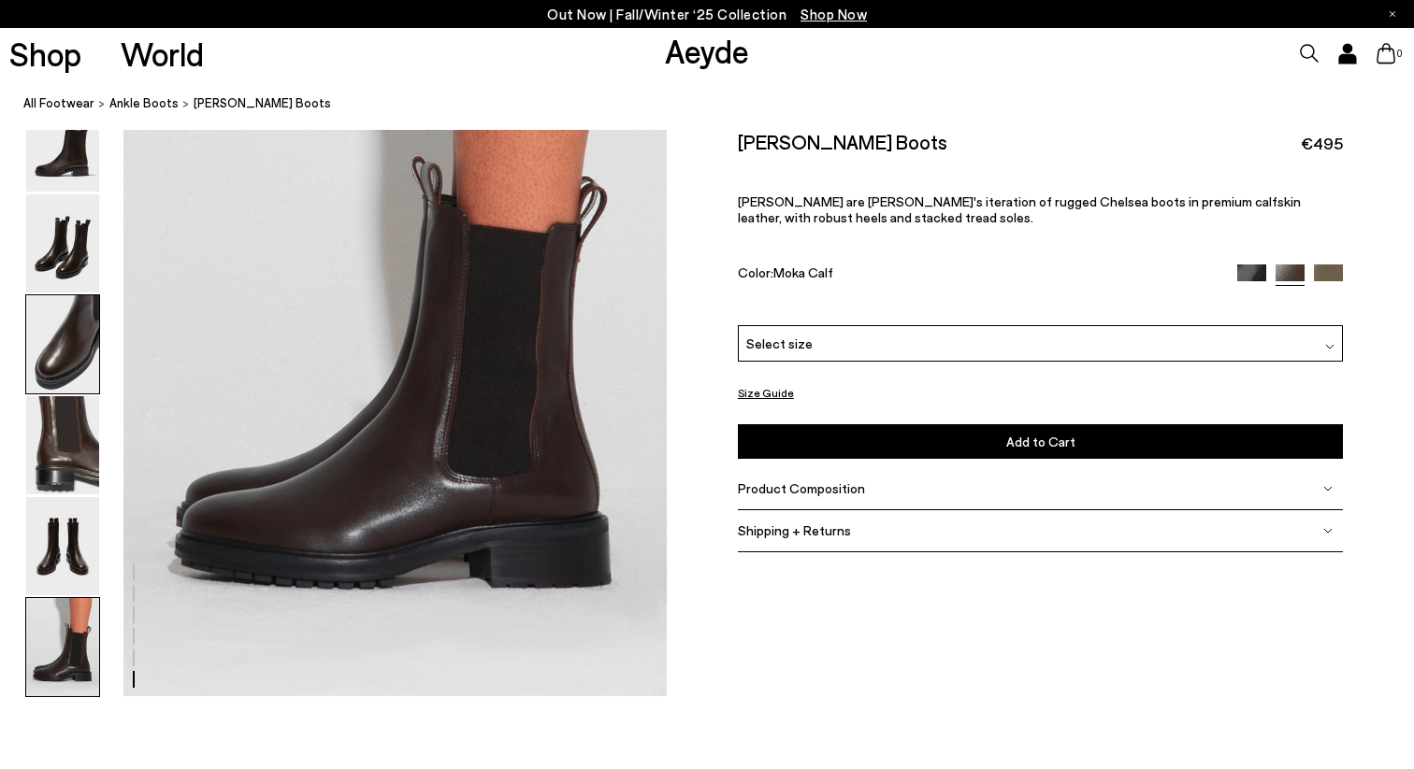
scroll to position [3804, 0]
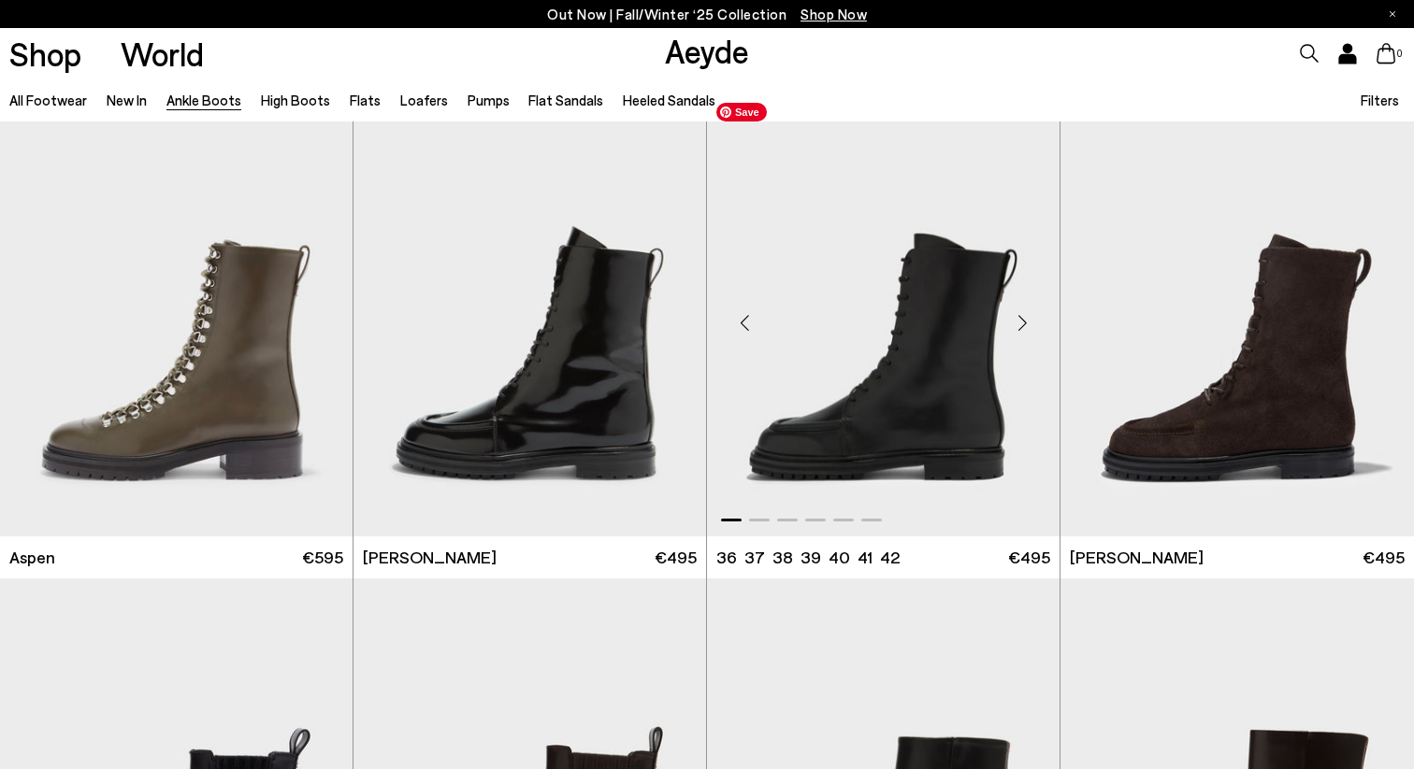
scroll to position [7793, 0]
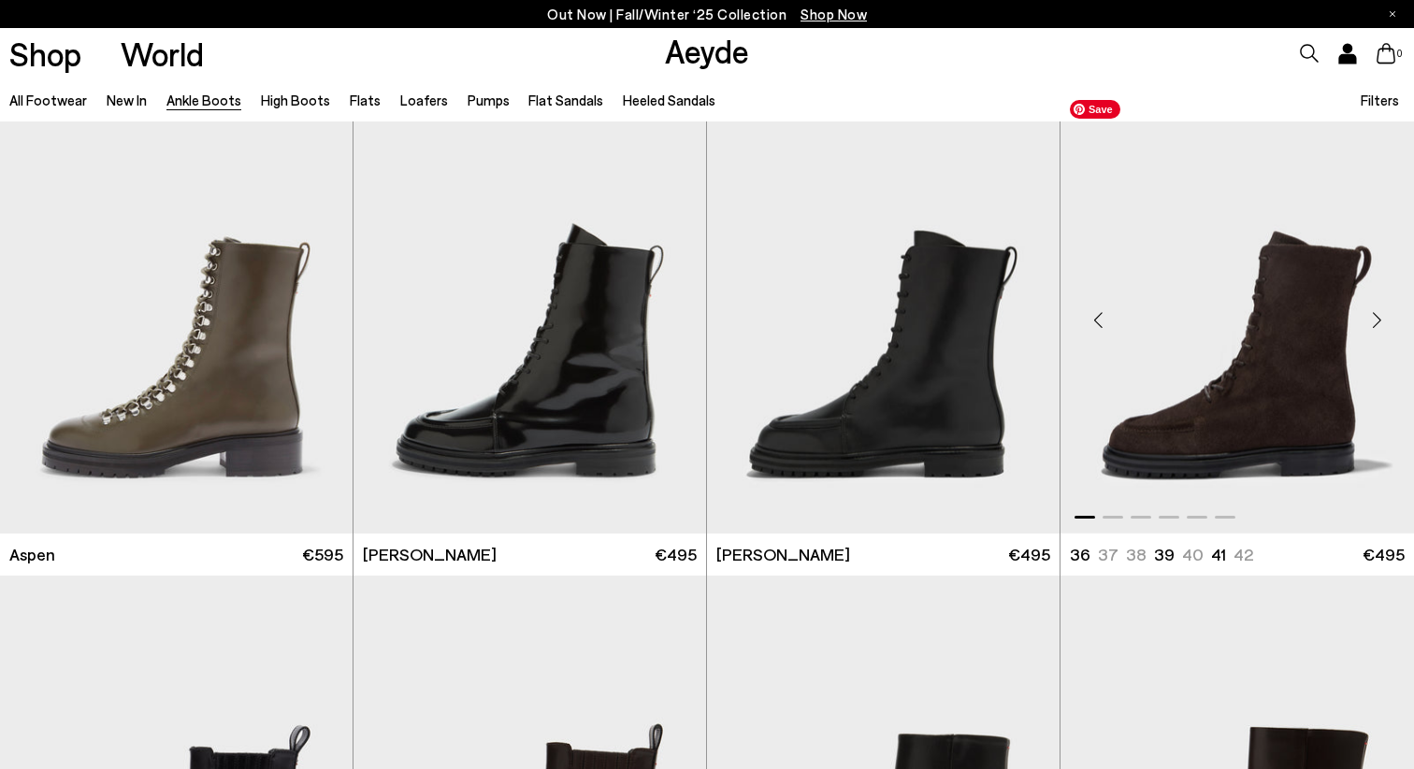
click at [1192, 440] on img "1 / 6" at bounding box center [1236, 312] width 353 height 443
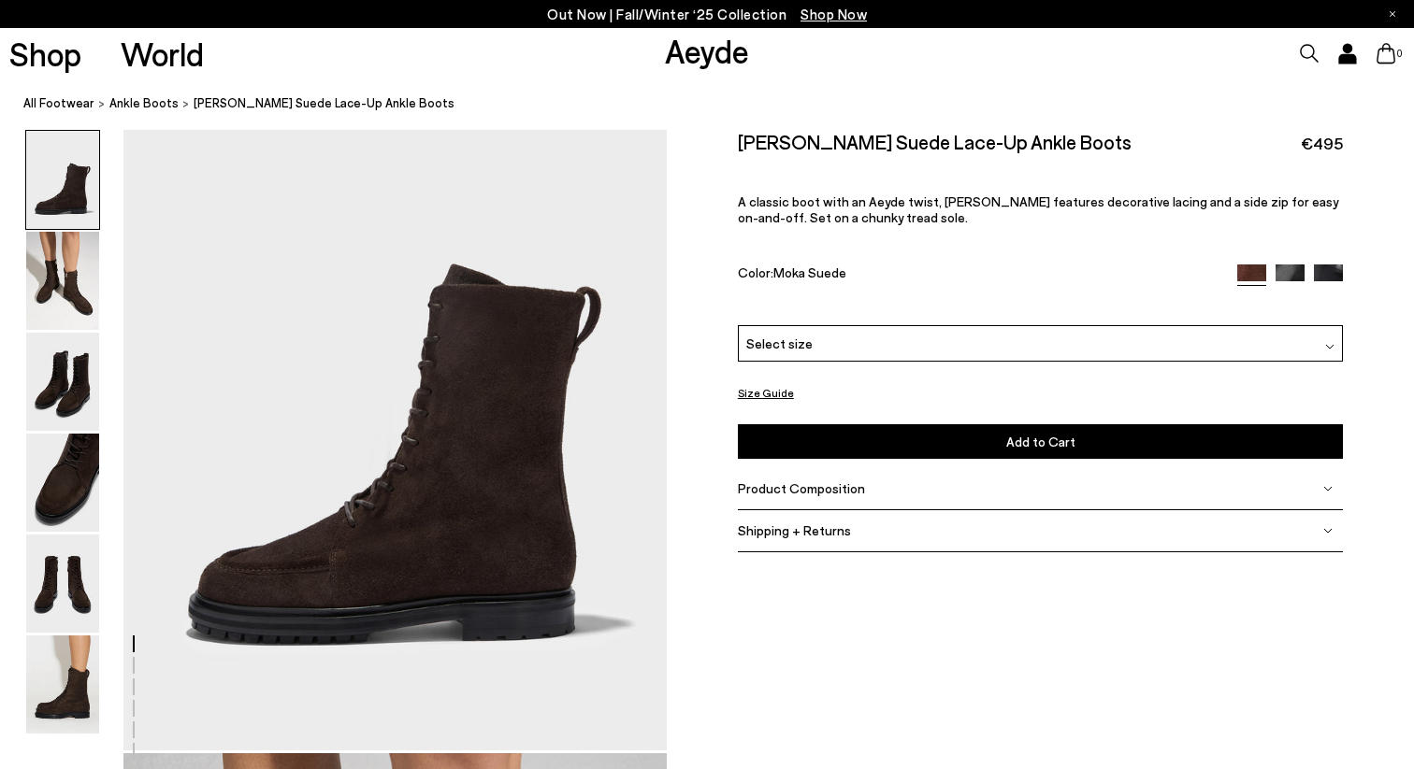
scroll to position [119, 0]
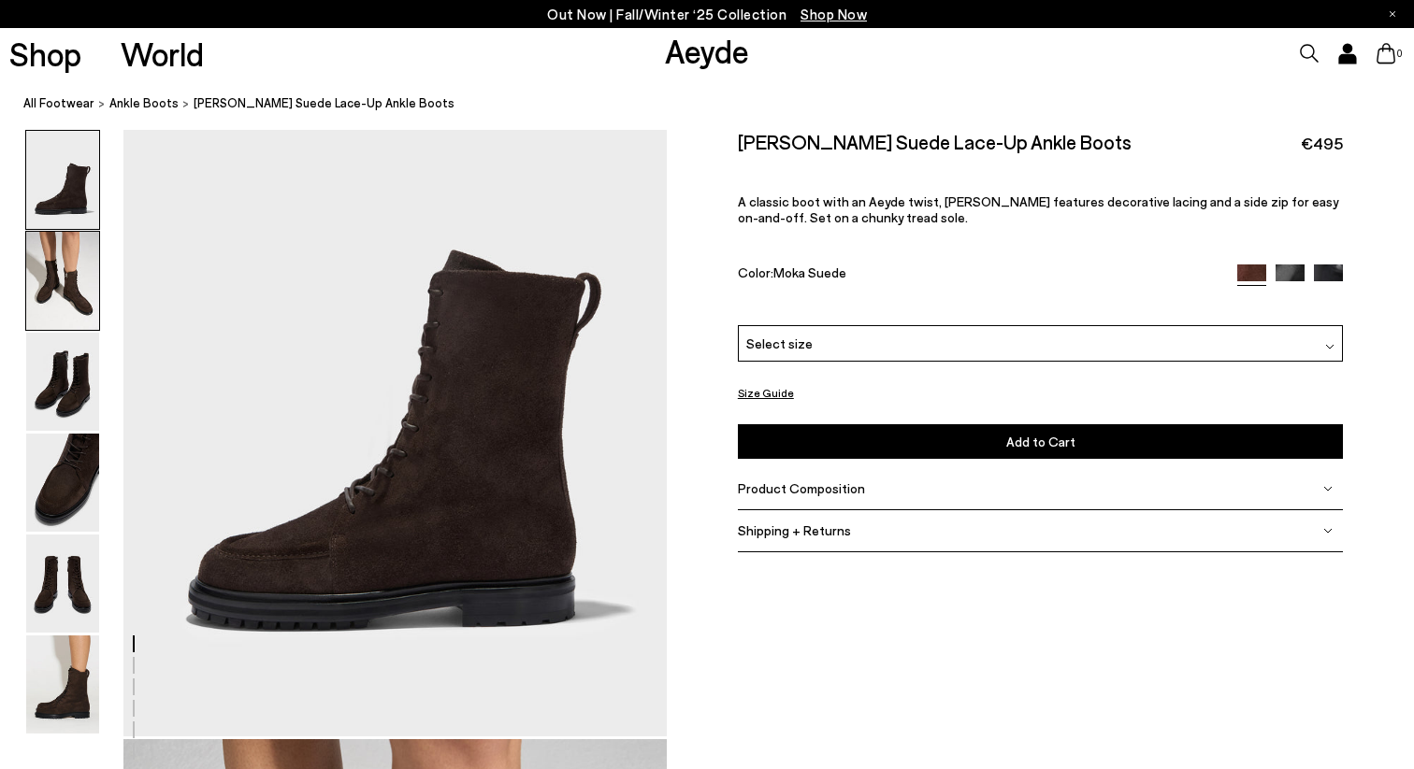
click at [42, 308] on img at bounding box center [62, 281] width 73 height 98
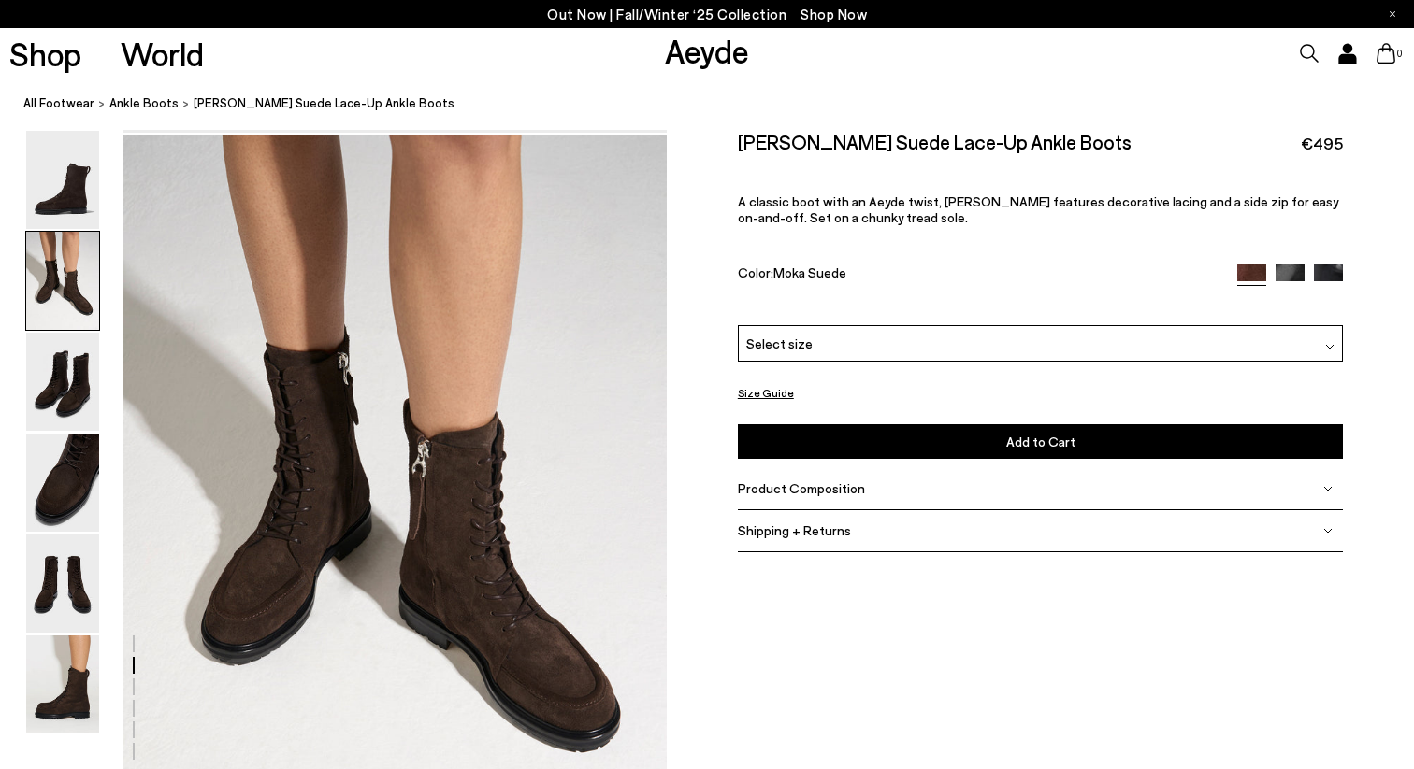
scroll to position [729, 0]
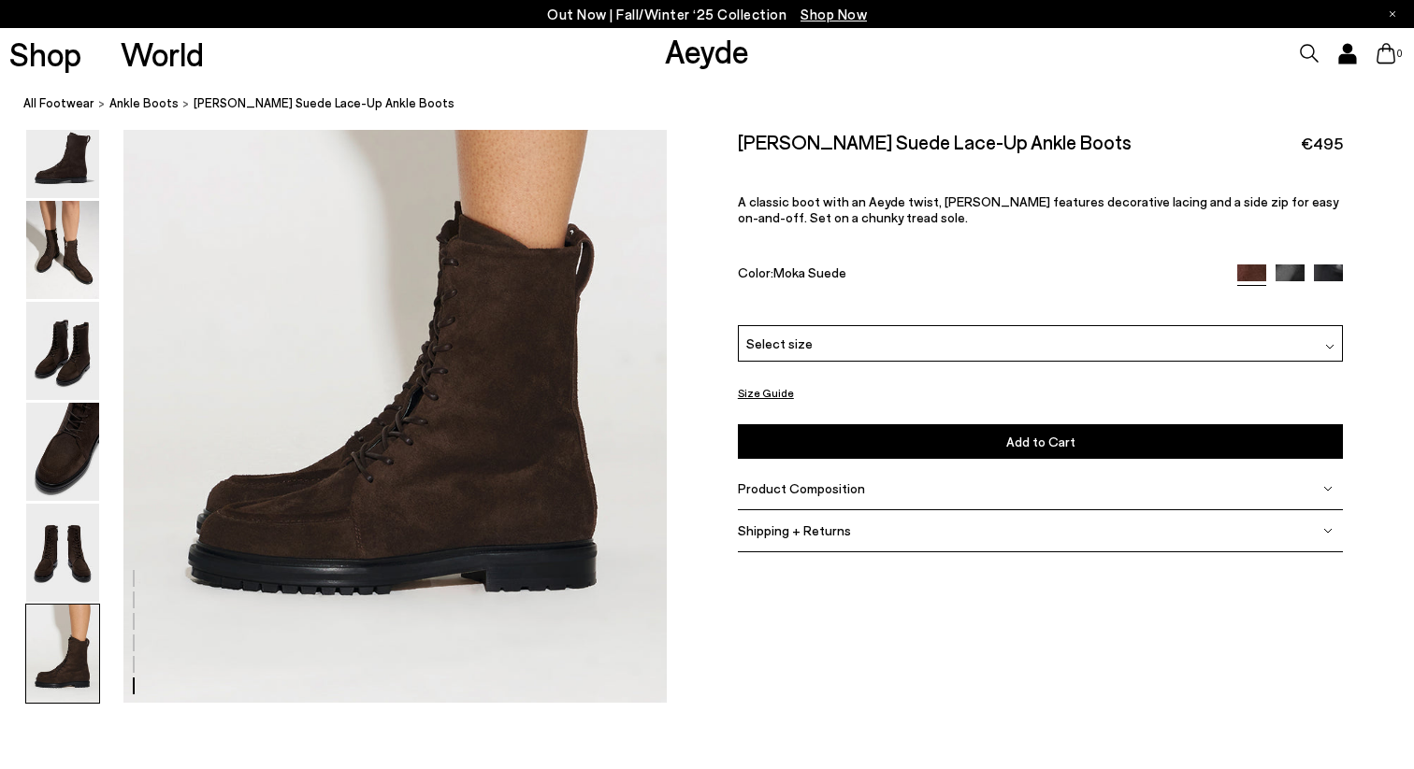
scroll to position [3868, 0]
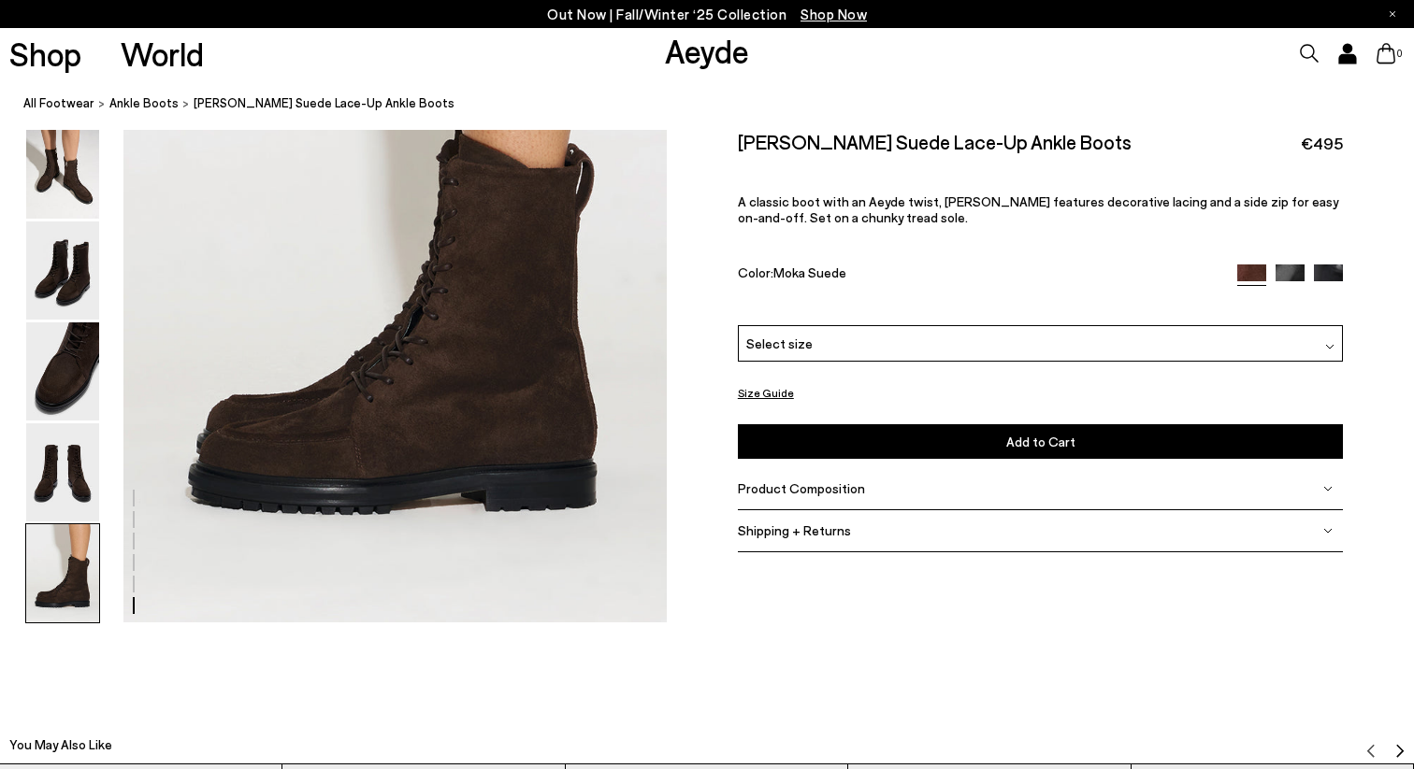
click at [1286, 267] on img at bounding box center [1289, 279] width 29 height 29
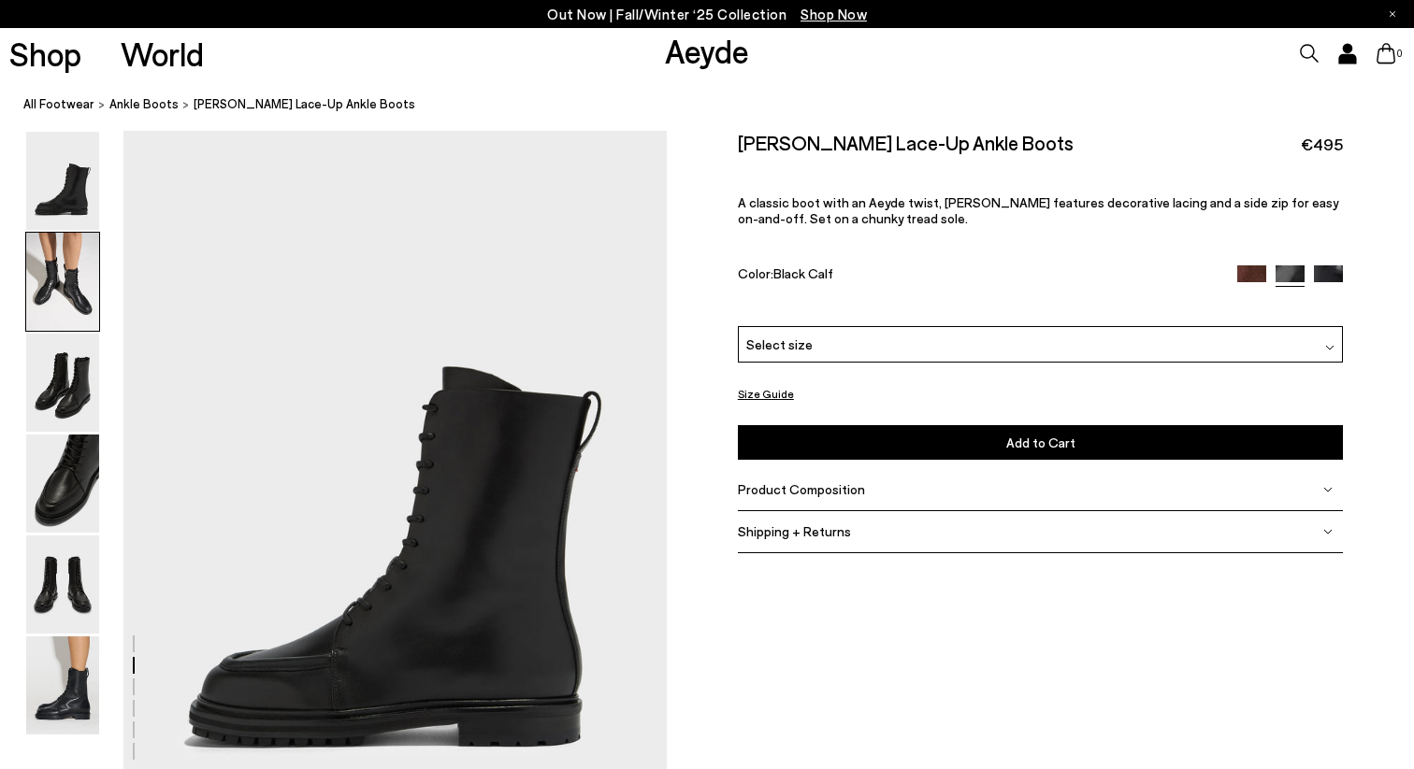
scroll to position [751, 0]
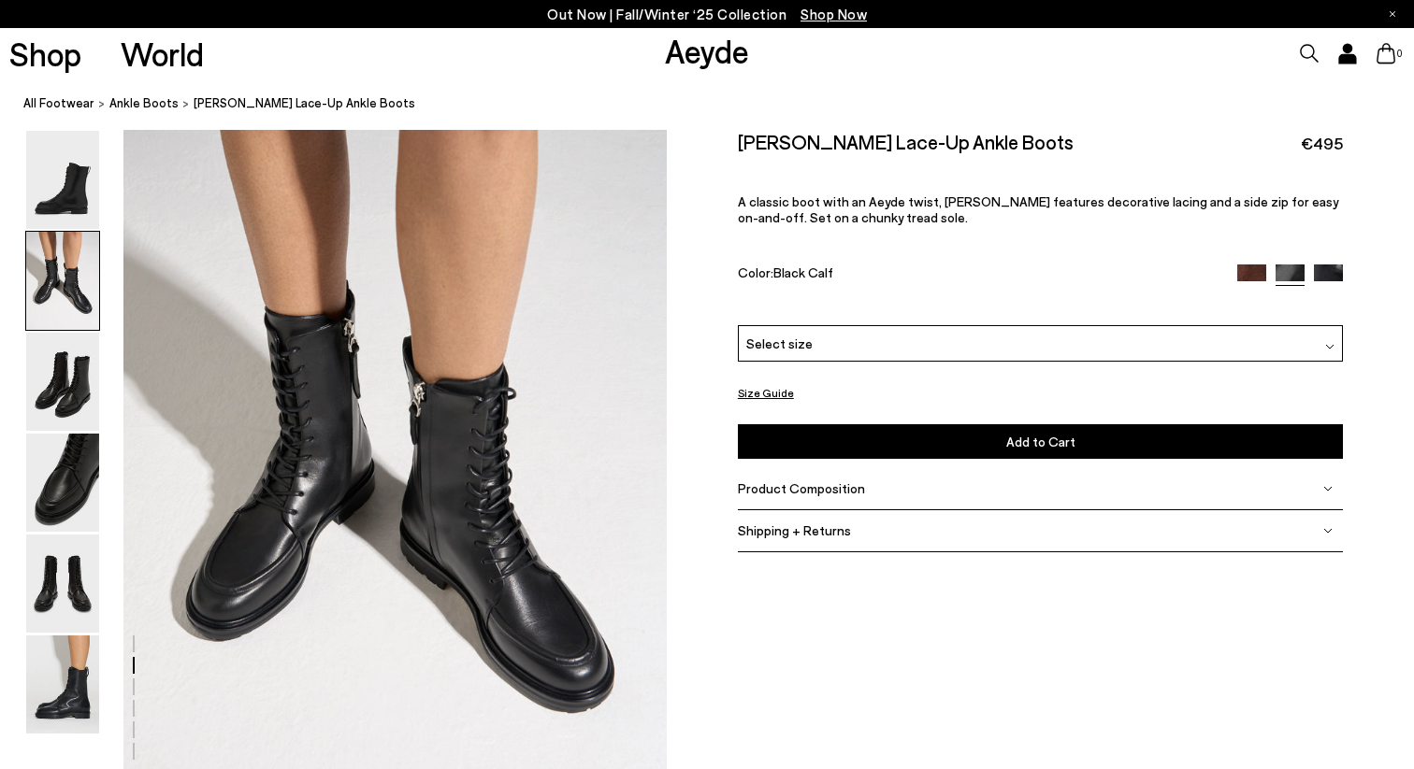
click at [1327, 283] on div at bounding box center [1290, 276] width 107 height 22
click at [1325, 274] on img at bounding box center [1327, 279] width 29 height 29
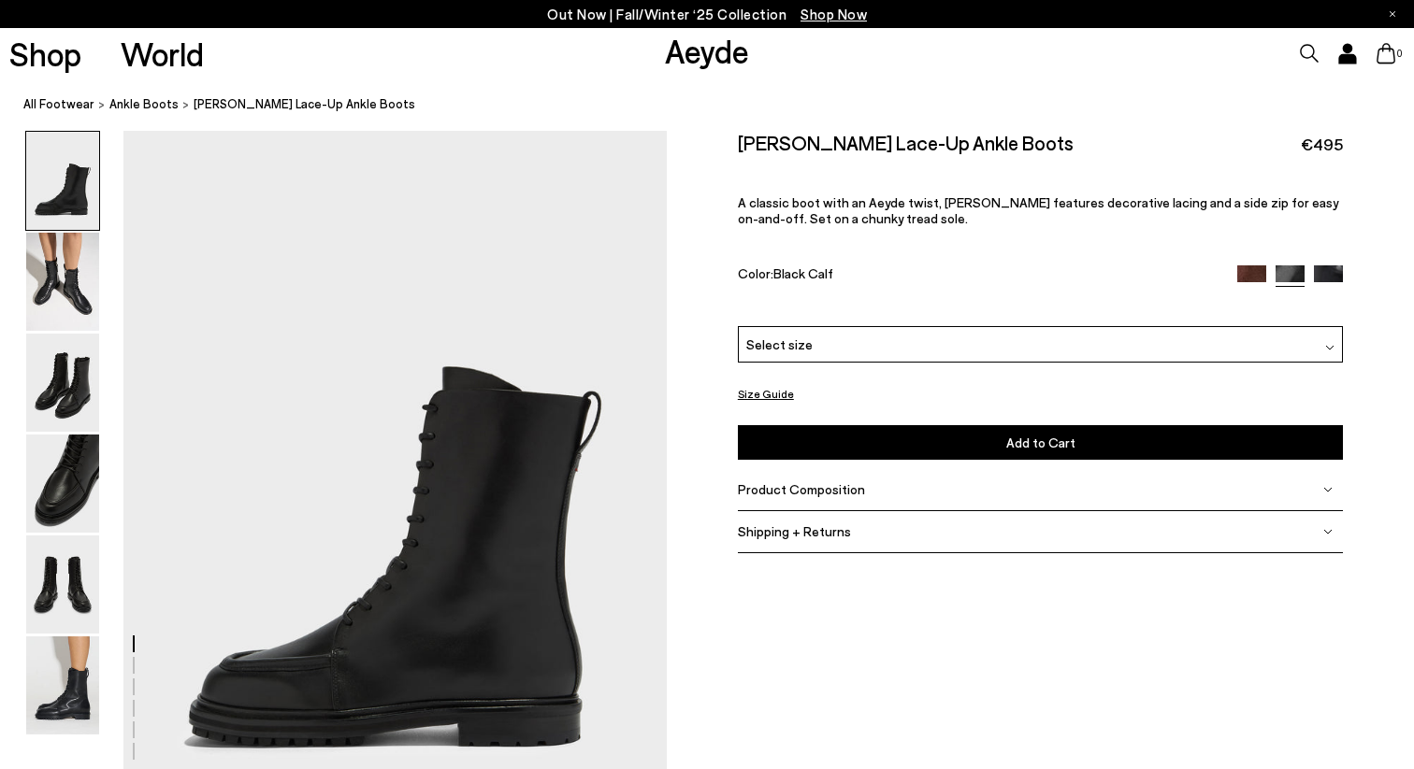
scroll to position [751, 0]
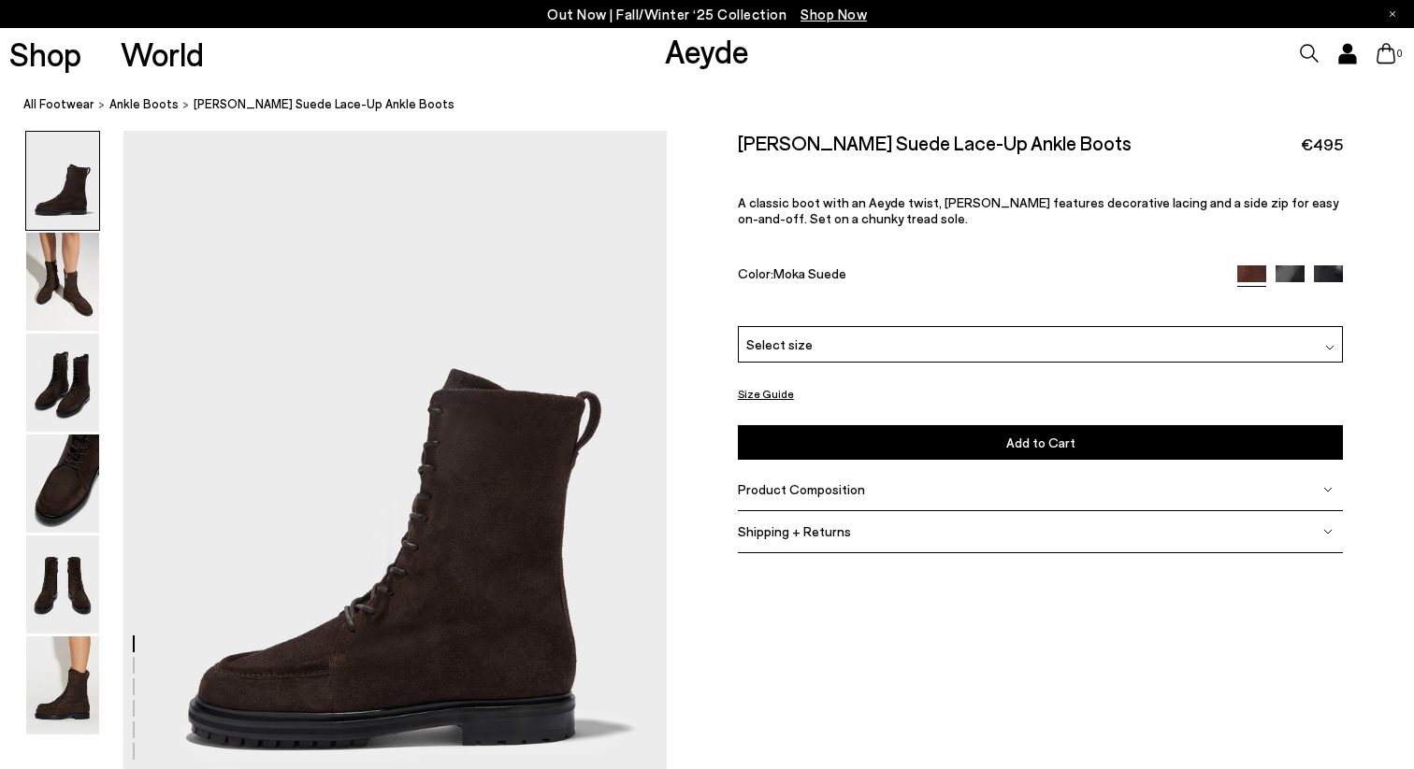
scroll to position [3868, 0]
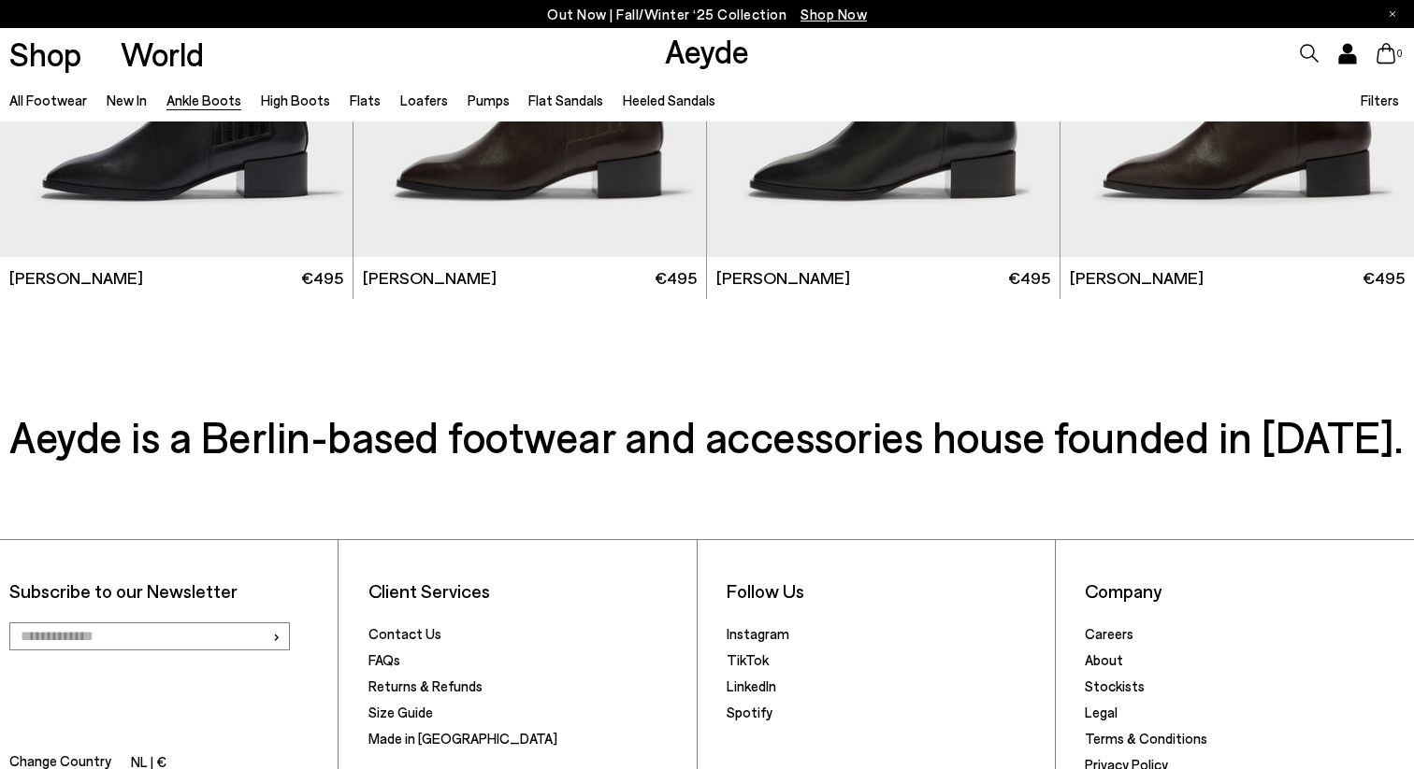
scroll to position [8704, 0]
